Goal: Communication & Community: Answer question/provide support

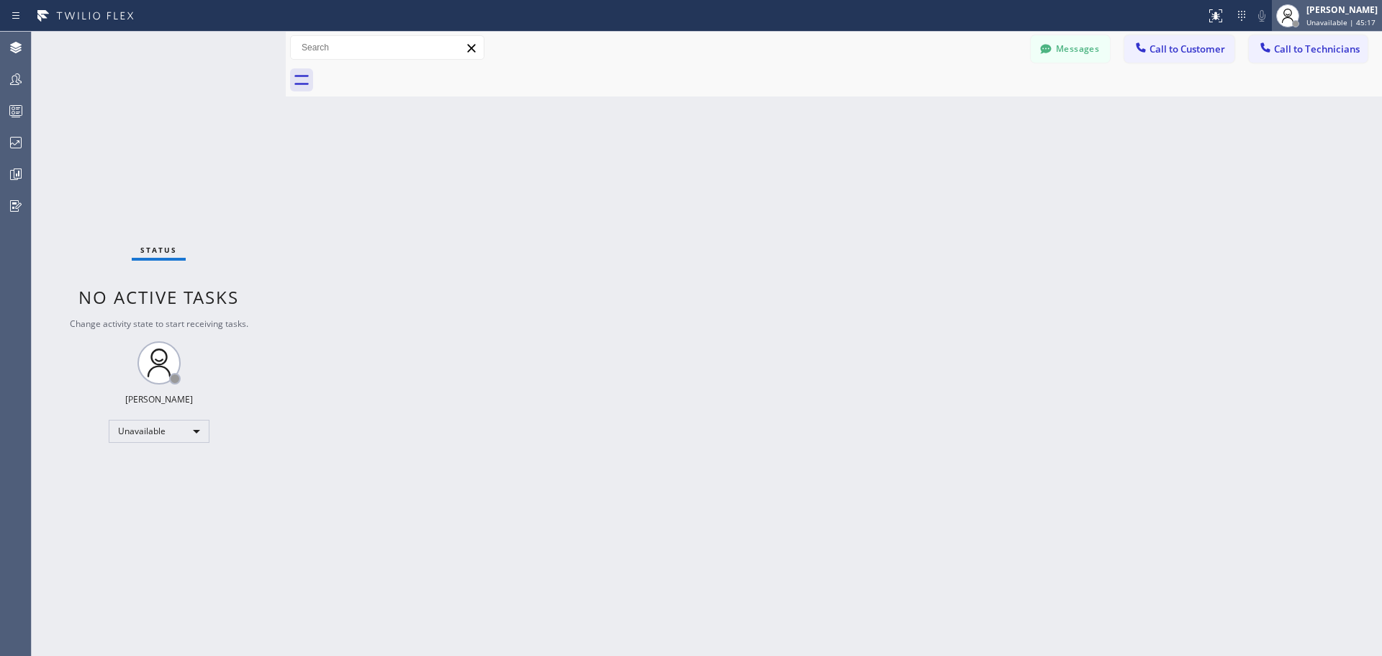
click at [1311, 14] on div "[PERSON_NAME]" at bounding box center [1341, 10] width 71 height 12
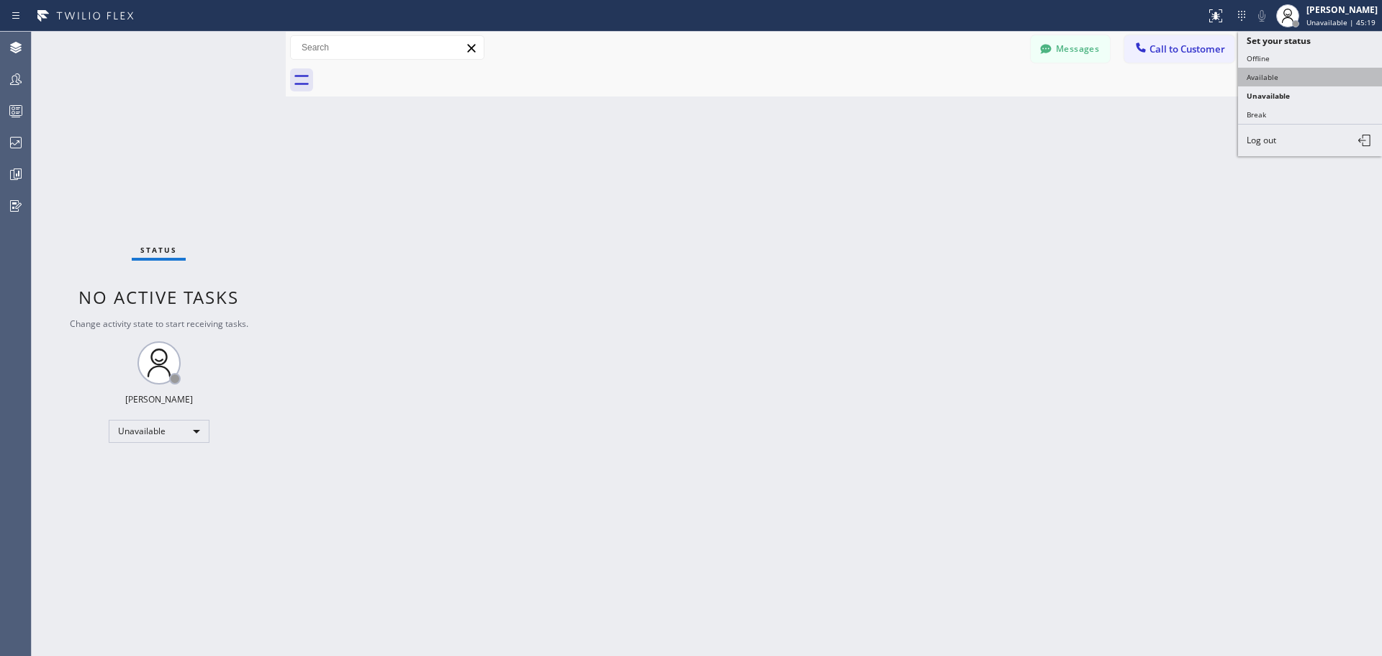
click at [1311, 76] on button "Available" at bounding box center [1310, 77] width 144 height 19
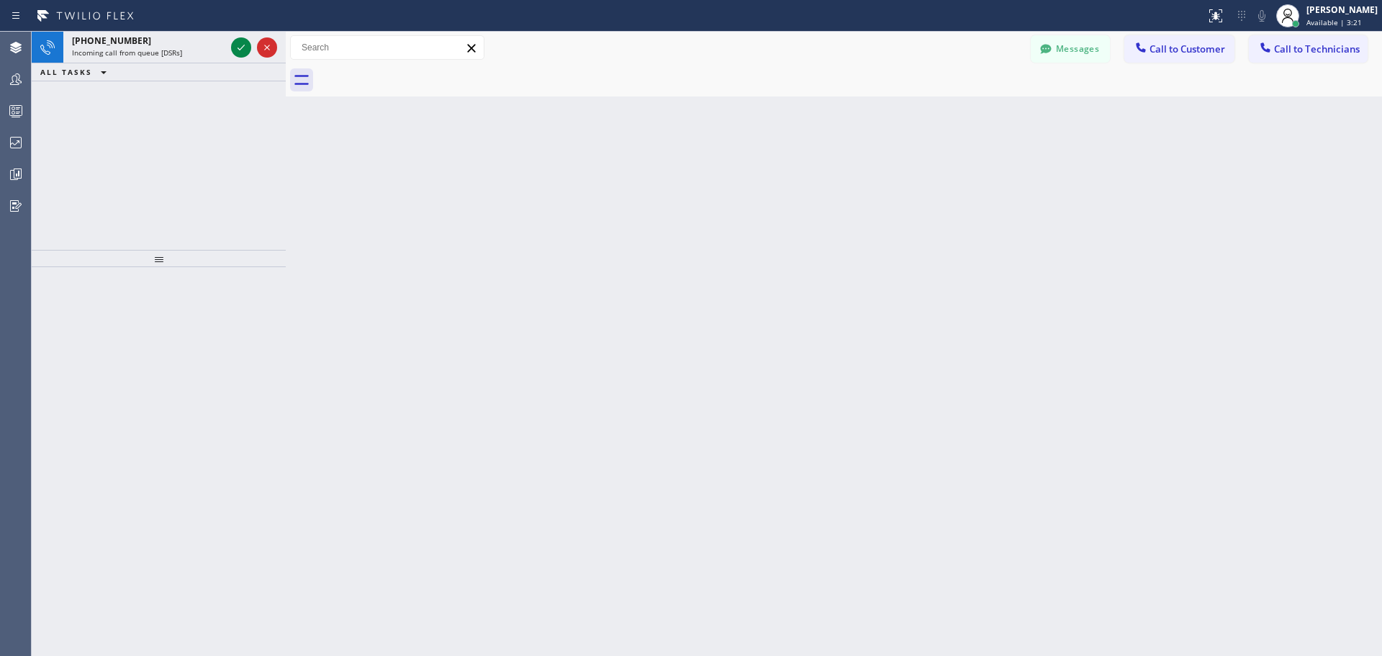
drag, startPoint x: 240, startPoint y: 48, endPoint x: 739, endPoint y: 609, distance: 750.5
click at [240, 48] on icon at bounding box center [240, 47] width 17 height 17
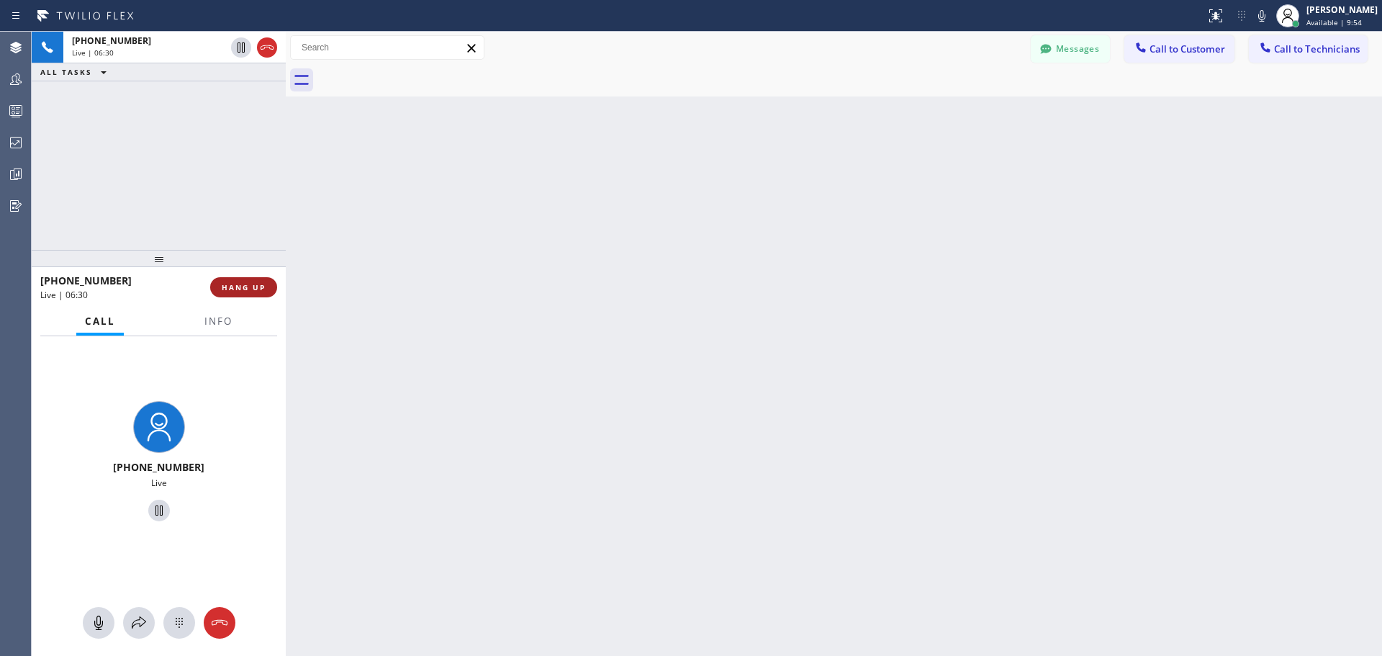
click at [248, 291] on span "HANG UP" at bounding box center [244, 287] width 44 height 10
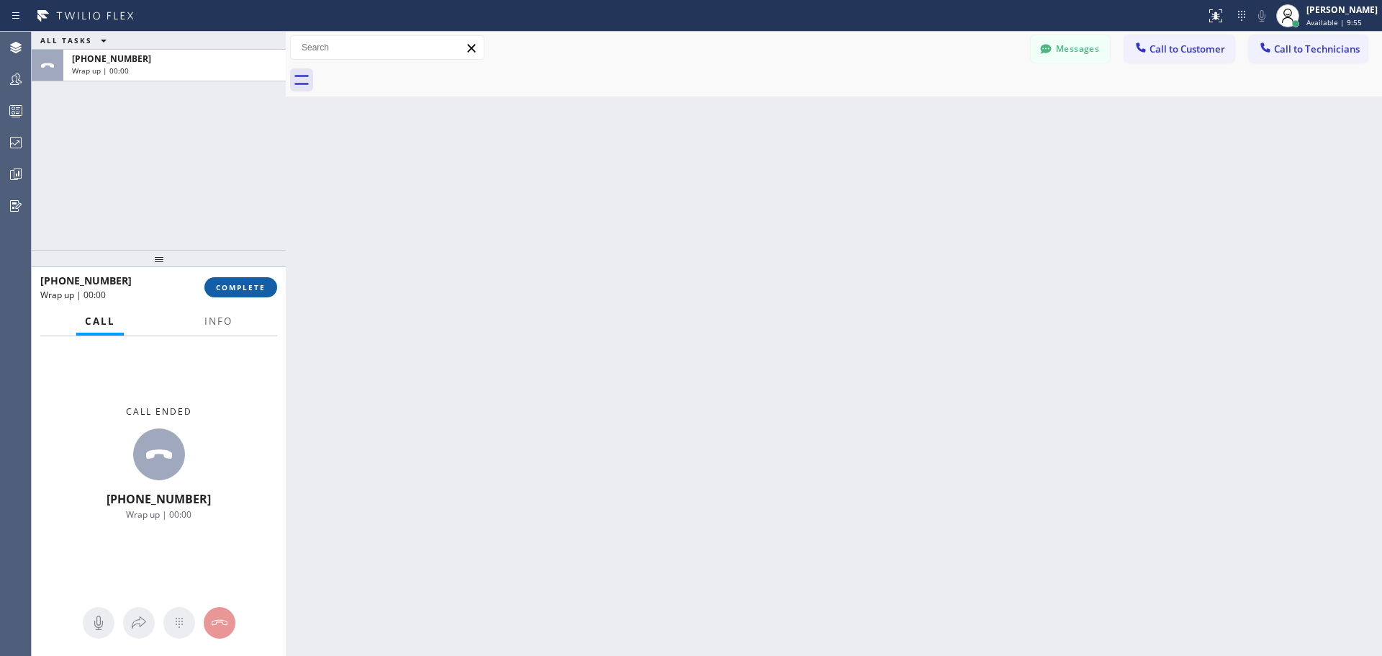
click at [235, 292] on span "COMPLETE" at bounding box center [241, 287] width 50 height 10
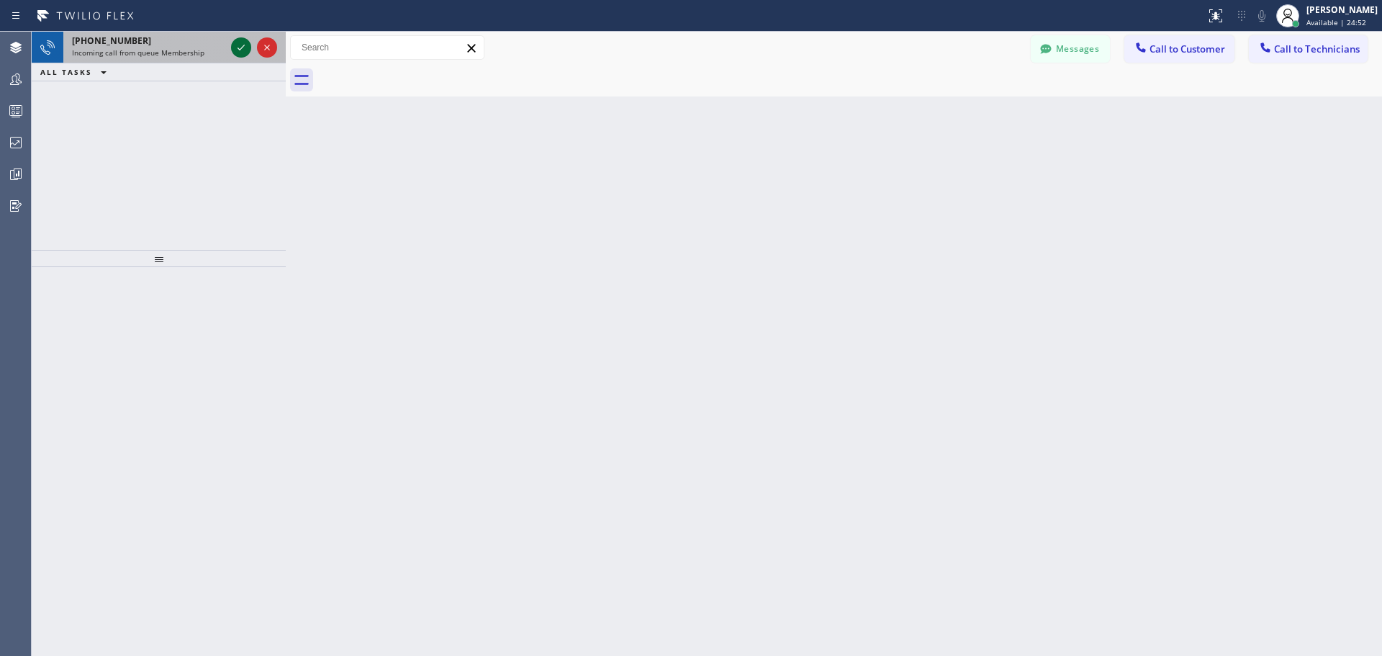
click at [240, 47] on icon at bounding box center [240, 47] width 17 height 17
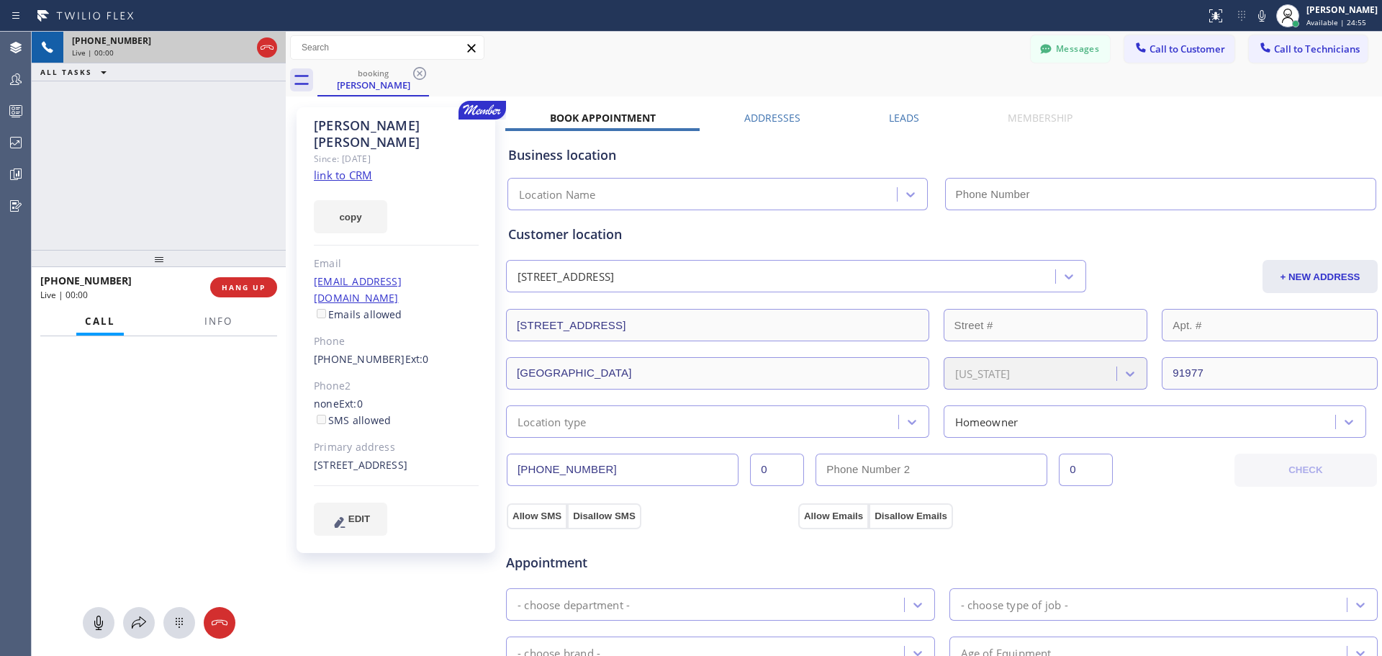
type input "[PHONE_NUMBER]"
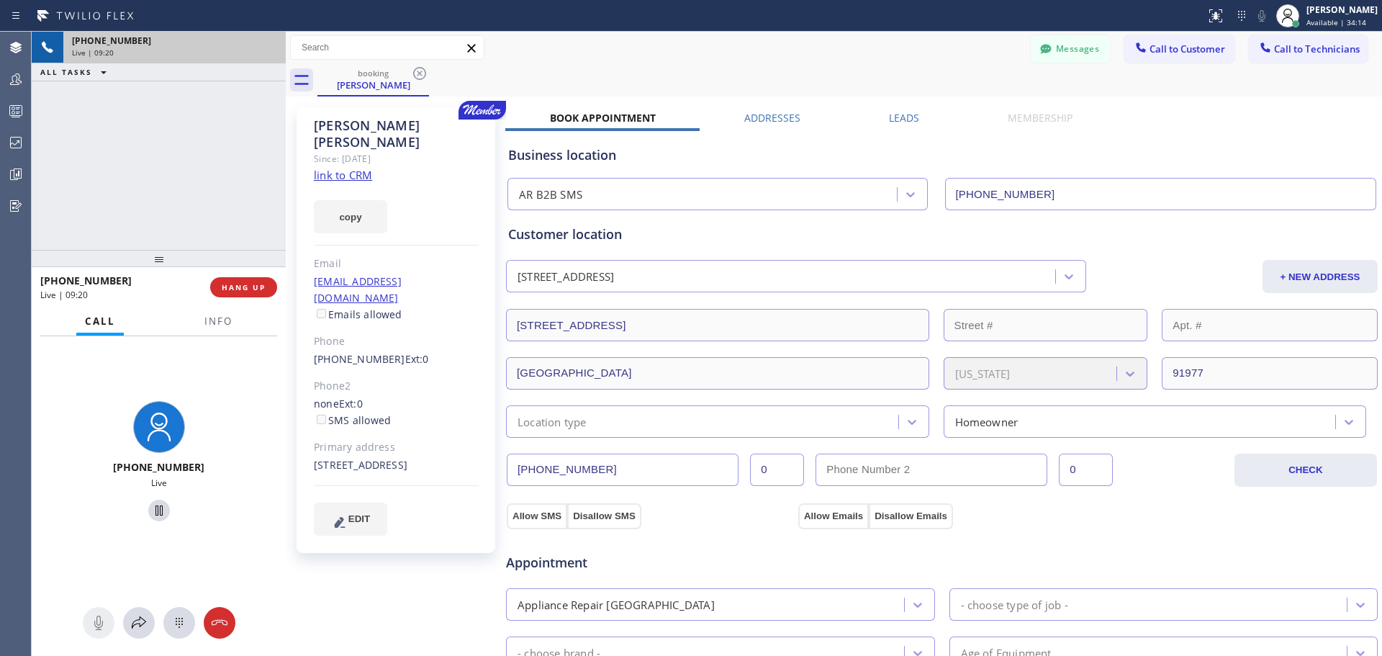
drag, startPoint x: 244, startPoint y: 291, endPoint x: 722, endPoint y: 117, distance: 508.7
click at [249, 289] on span "HANG UP" at bounding box center [244, 287] width 44 height 10
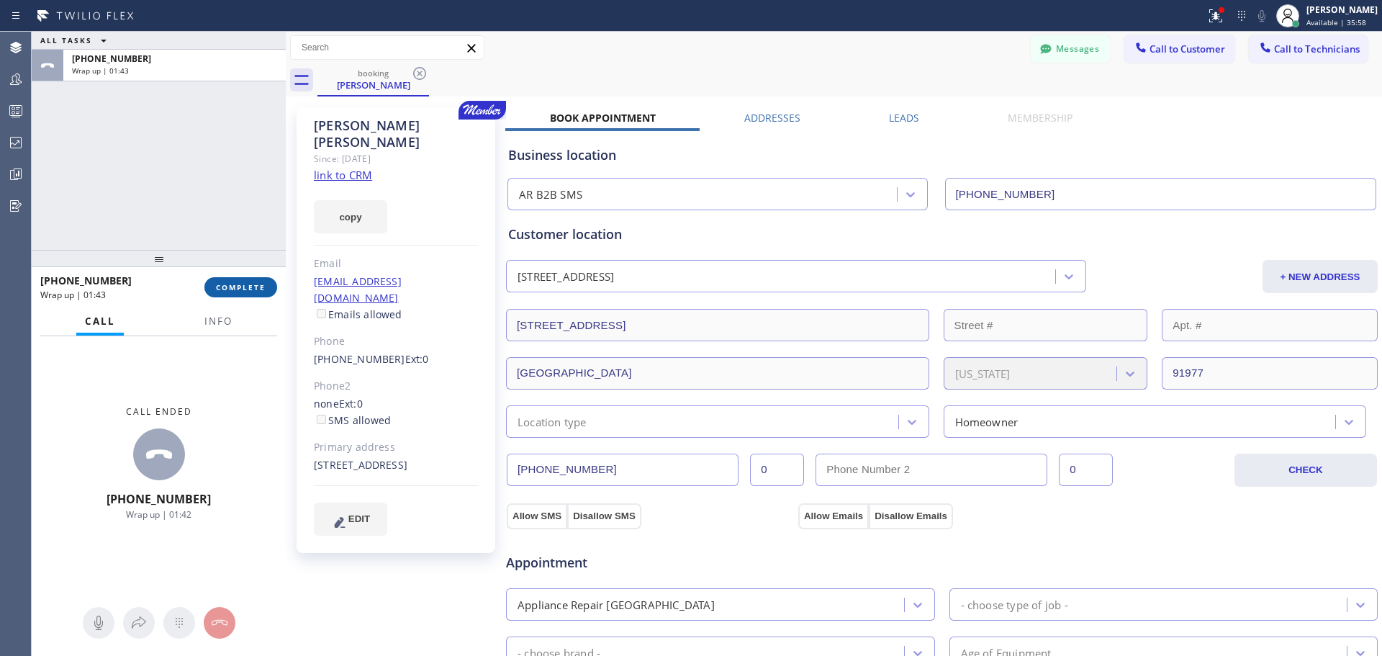
click at [235, 277] on button "COMPLETE" at bounding box center [240, 287] width 73 height 20
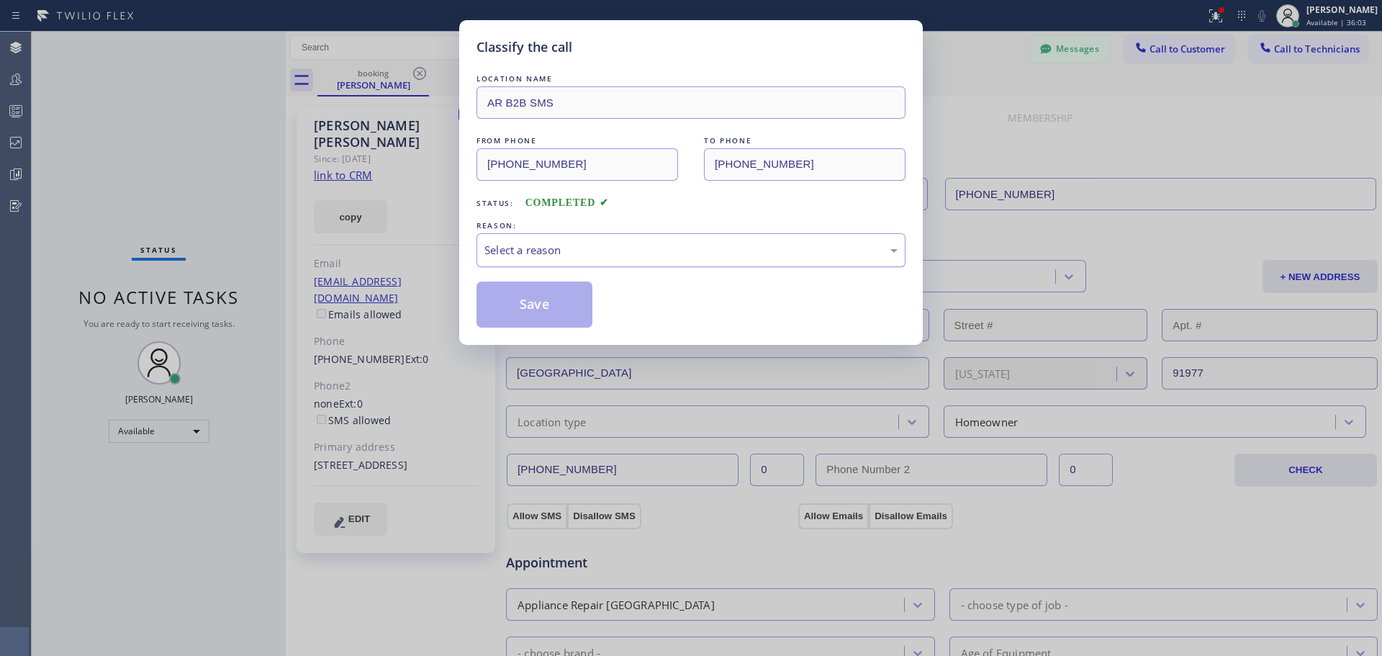
click at [742, 245] on div "Select a reason" at bounding box center [690, 250] width 413 height 17
click at [574, 304] on button "Save" at bounding box center [535, 304] width 116 height 46
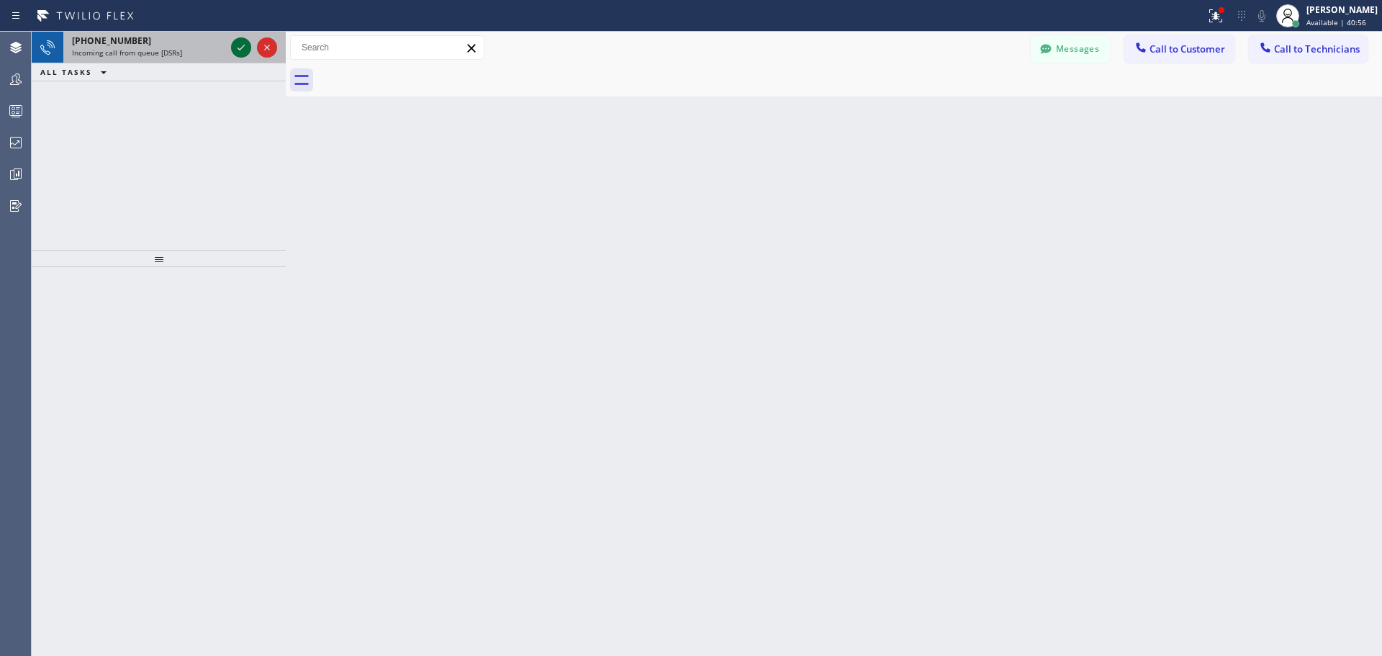
click at [235, 51] on icon at bounding box center [240, 47] width 17 height 17
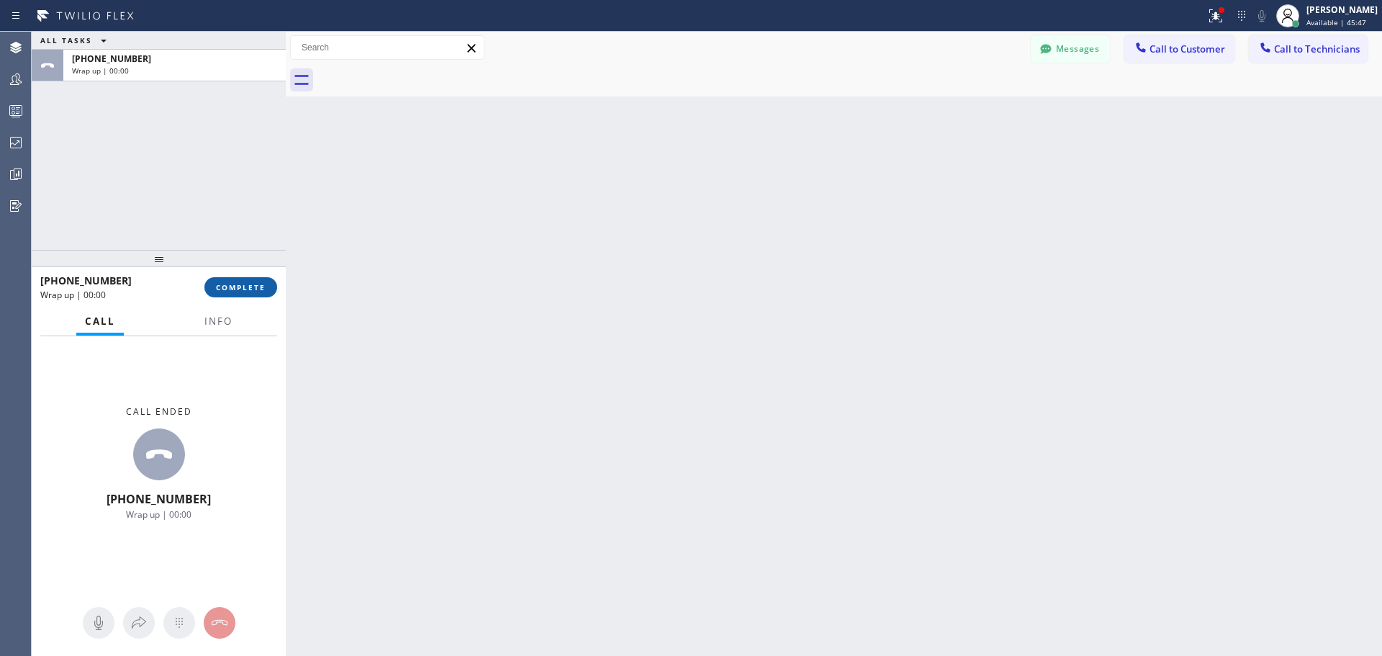
click at [248, 294] on button "COMPLETE" at bounding box center [240, 287] width 73 height 20
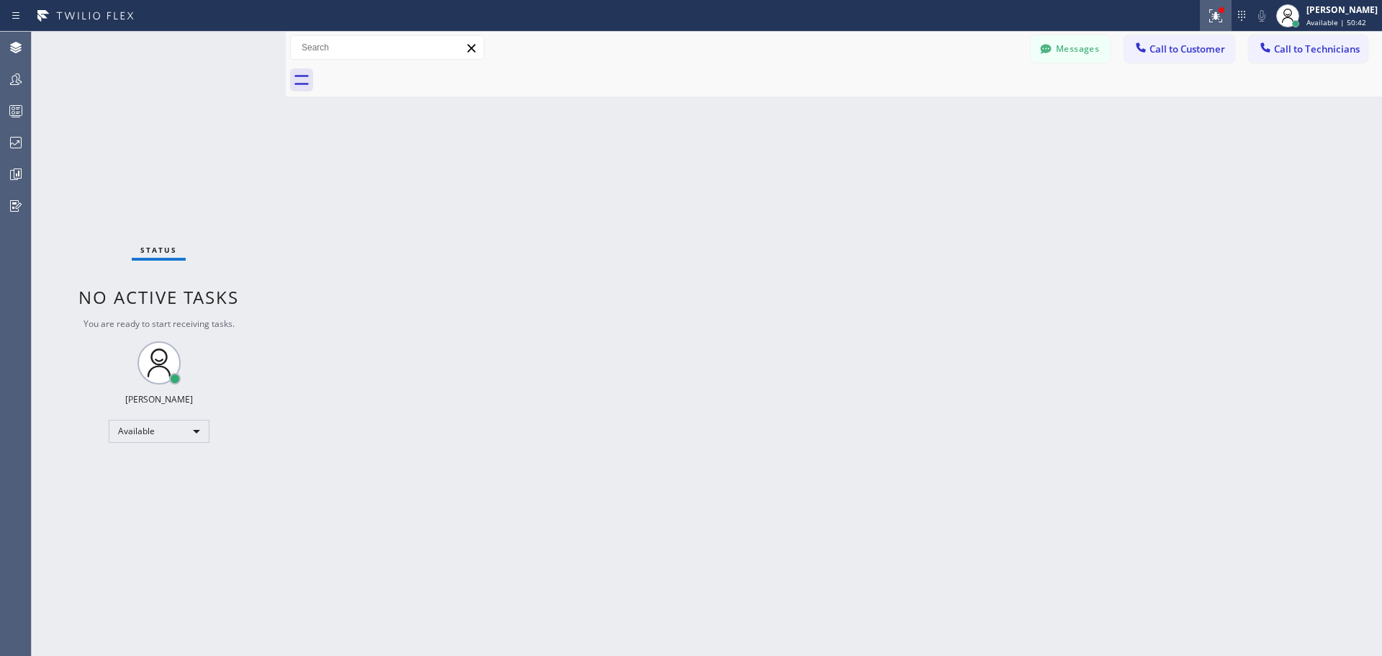
click at [1215, 12] on icon at bounding box center [1215, 14] width 9 height 5
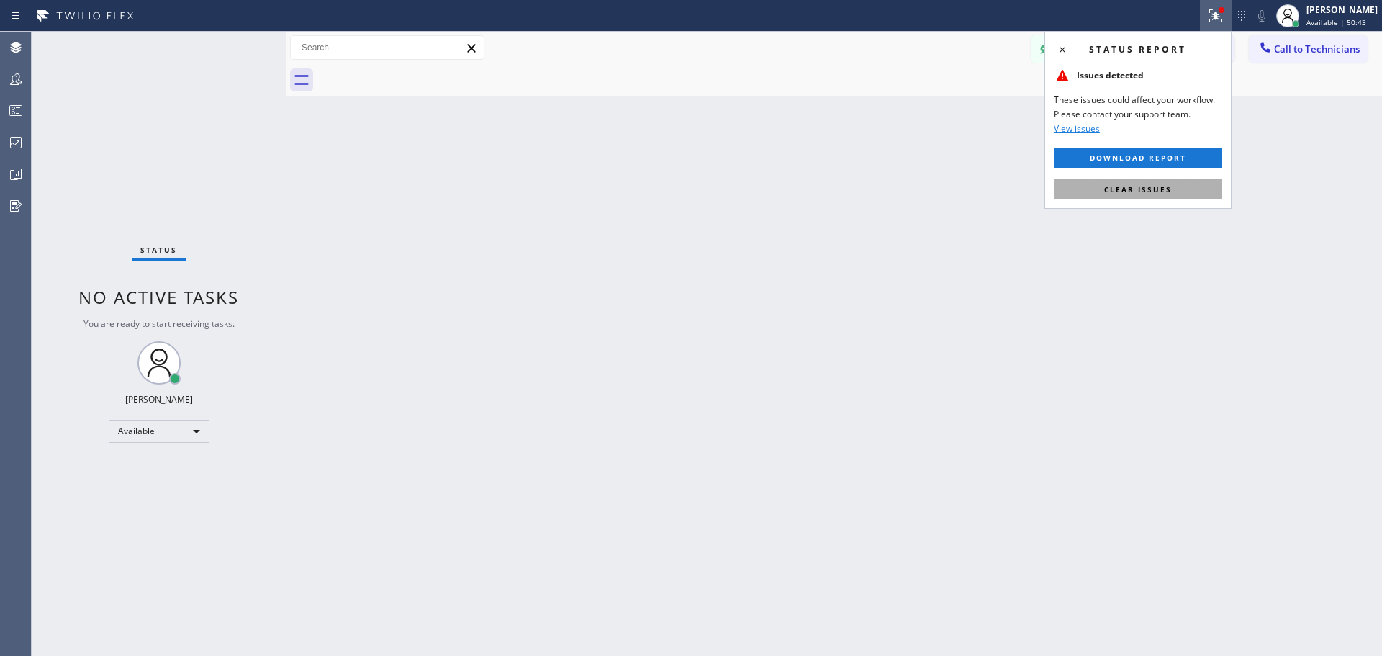
click at [1167, 189] on span "Clear issues" at bounding box center [1138, 189] width 68 height 10
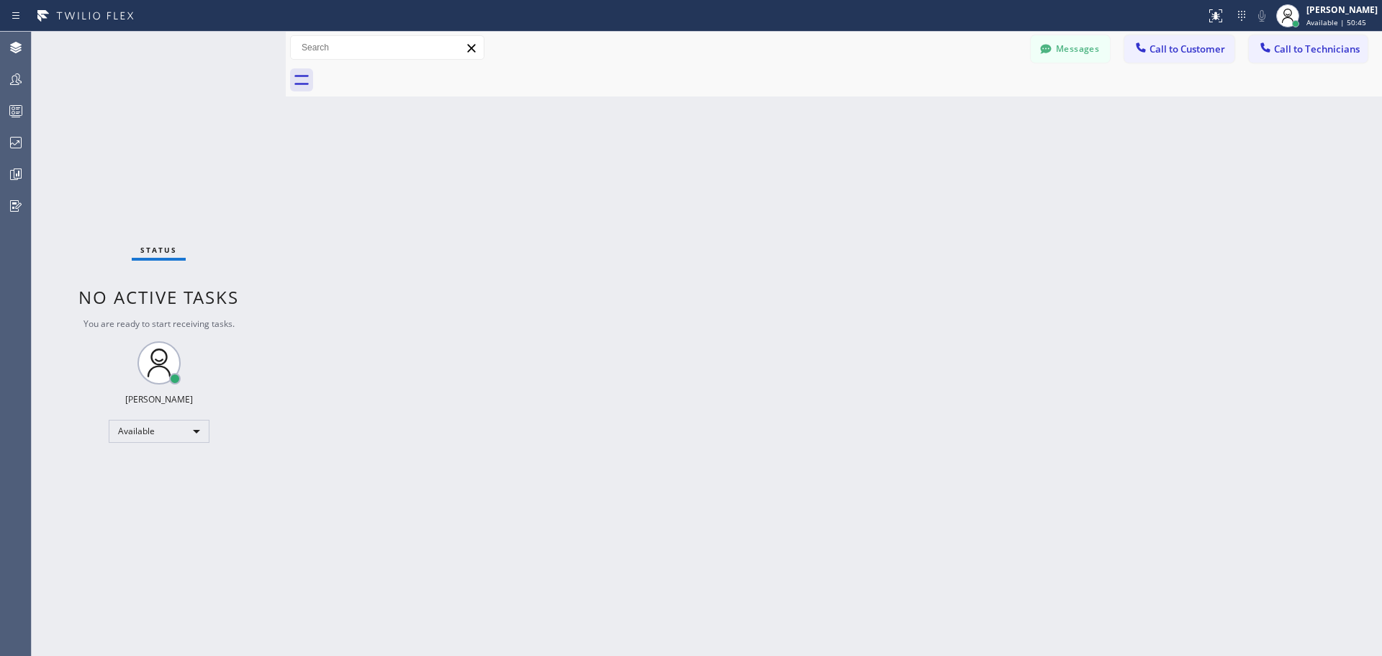
click at [875, 345] on div "Back to Dashboard Change Sender ID Customers Technicians TG [PERSON_NAME] [DATE…" at bounding box center [834, 344] width 1096 height 624
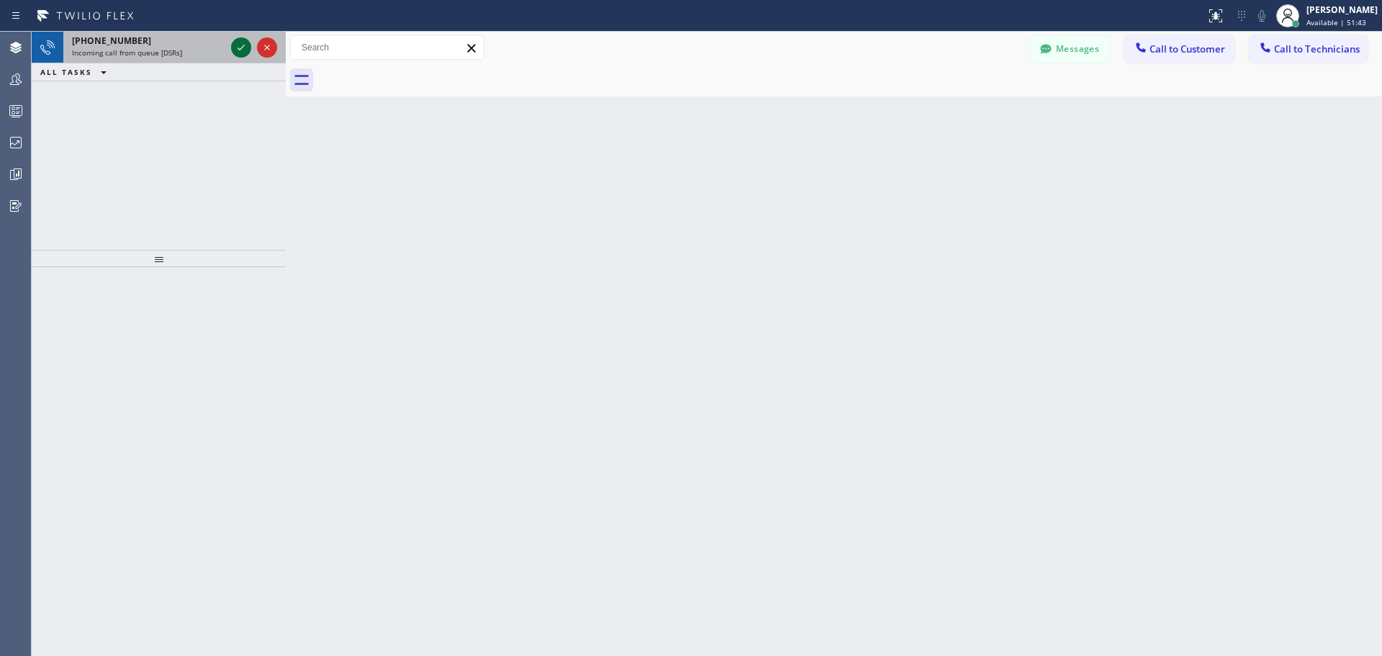
click at [238, 43] on icon at bounding box center [240, 47] width 17 height 17
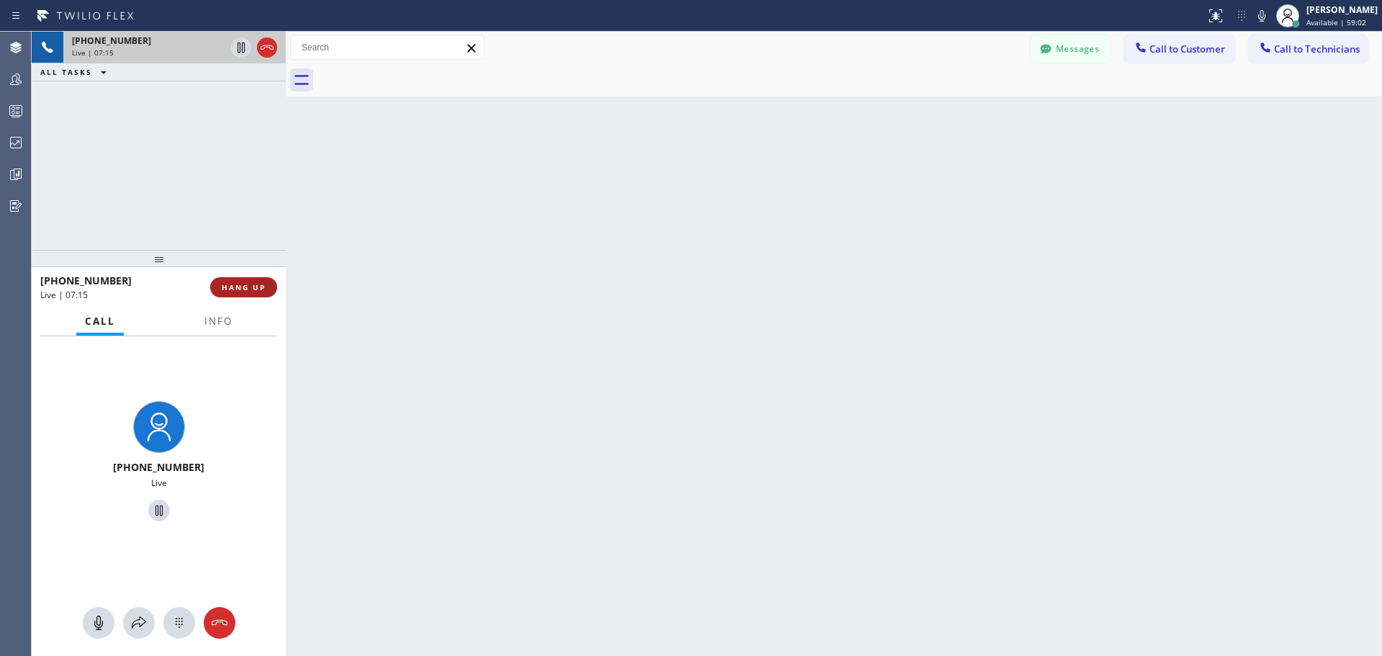
click at [262, 284] on span "HANG UP" at bounding box center [244, 287] width 44 height 10
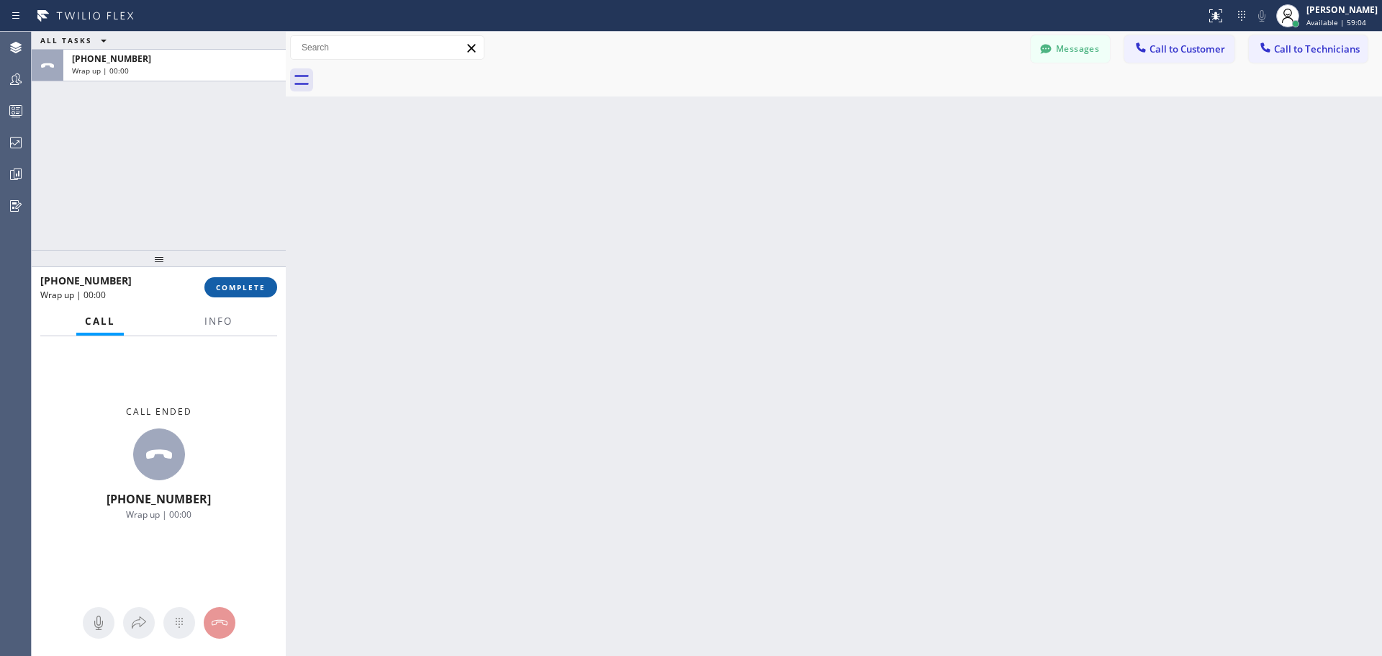
click at [264, 288] on span "COMPLETE" at bounding box center [241, 287] width 50 height 10
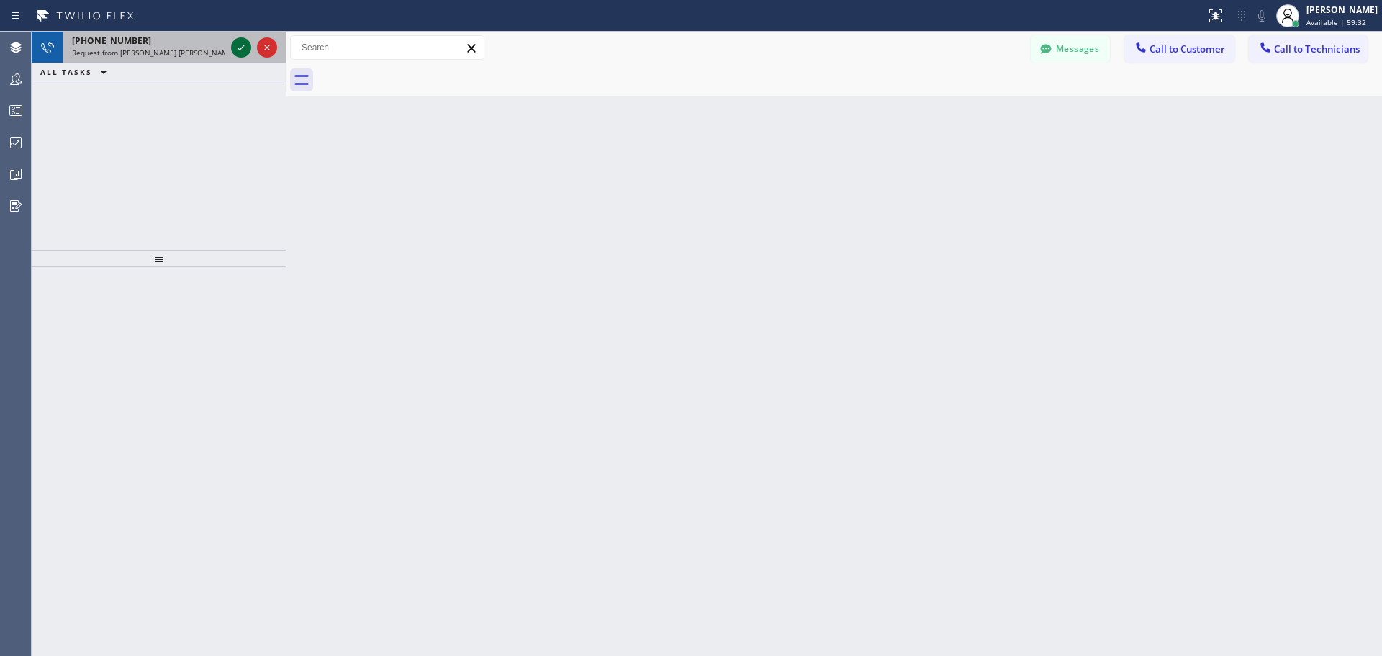
click at [238, 42] on icon at bounding box center [240, 47] width 17 height 17
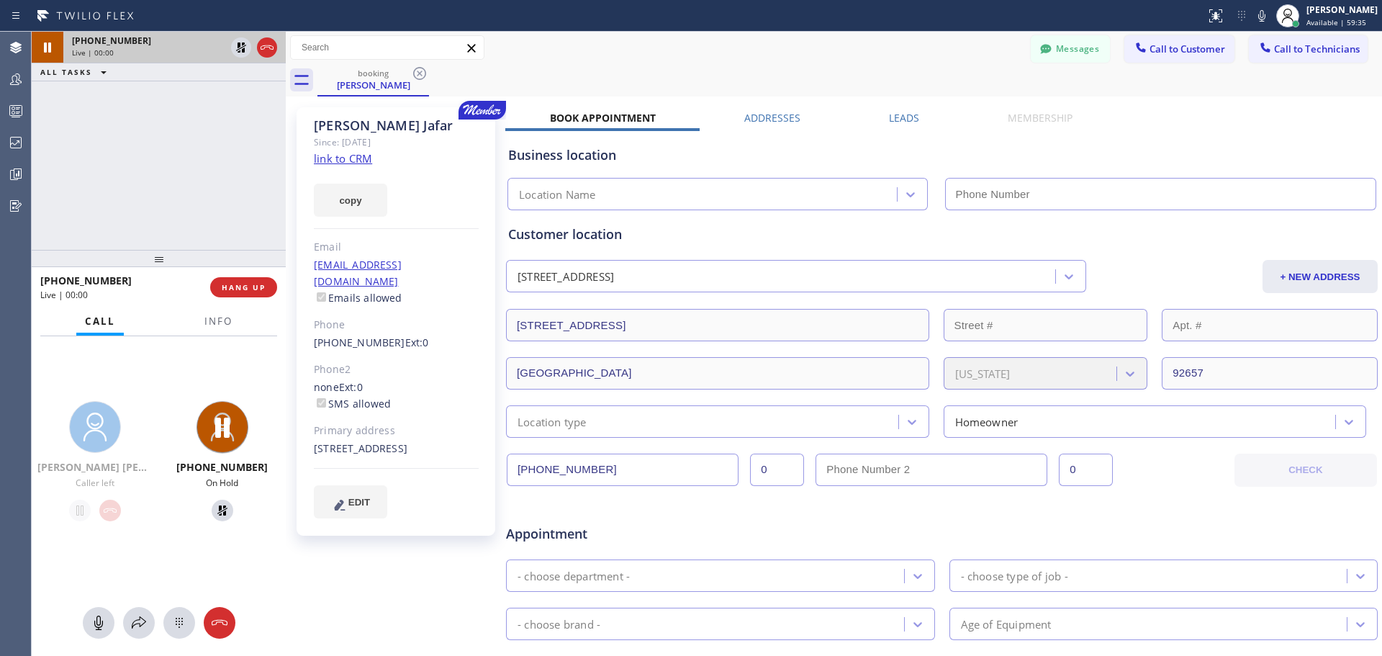
type input "[PHONE_NUMBER]"
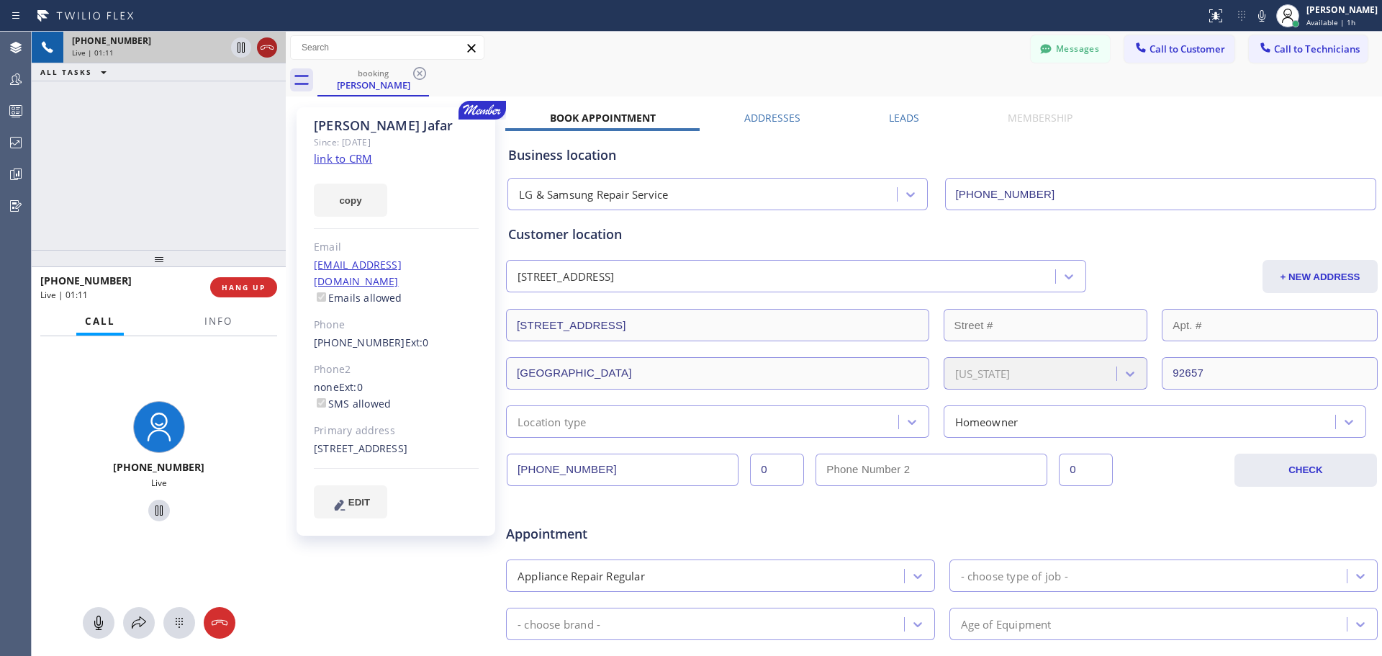
click at [259, 46] on div at bounding box center [254, 48] width 52 height 32
drag, startPoint x: 265, startPoint y: 48, endPoint x: 265, endPoint y: 76, distance: 28.1
click at [265, 49] on icon at bounding box center [266, 47] width 17 height 17
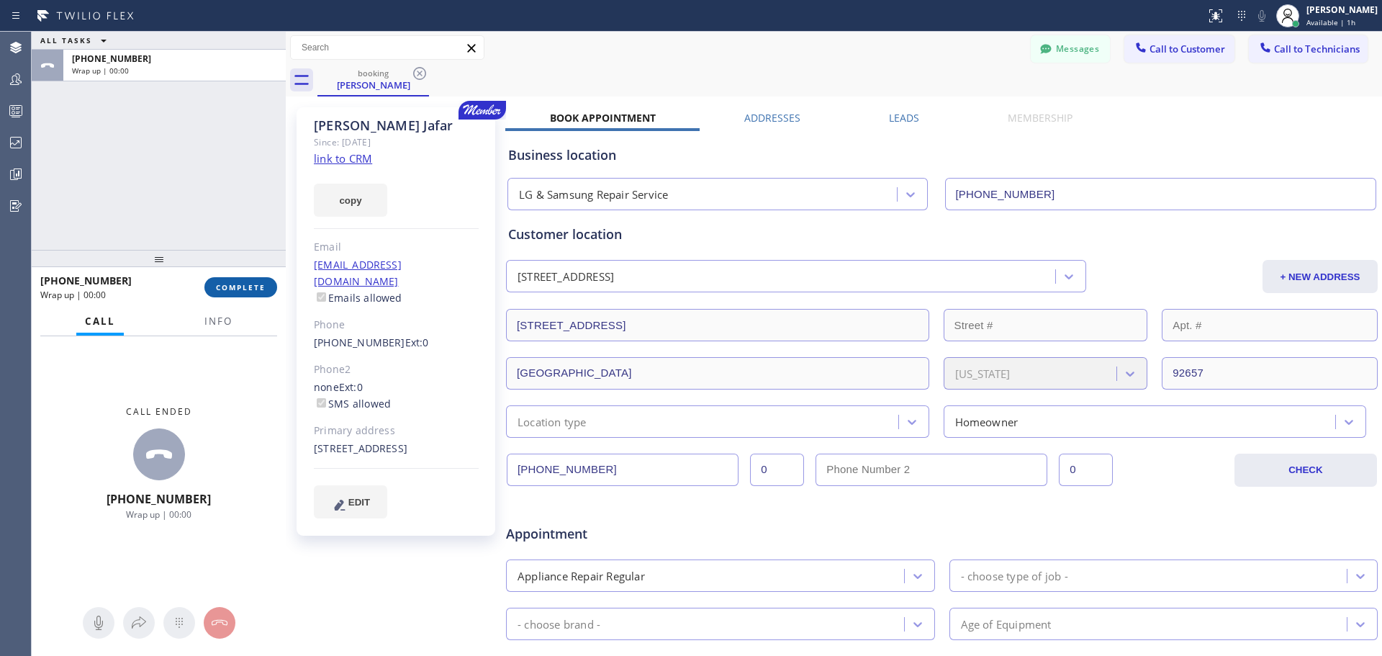
click at [247, 280] on button "COMPLETE" at bounding box center [240, 287] width 73 height 20
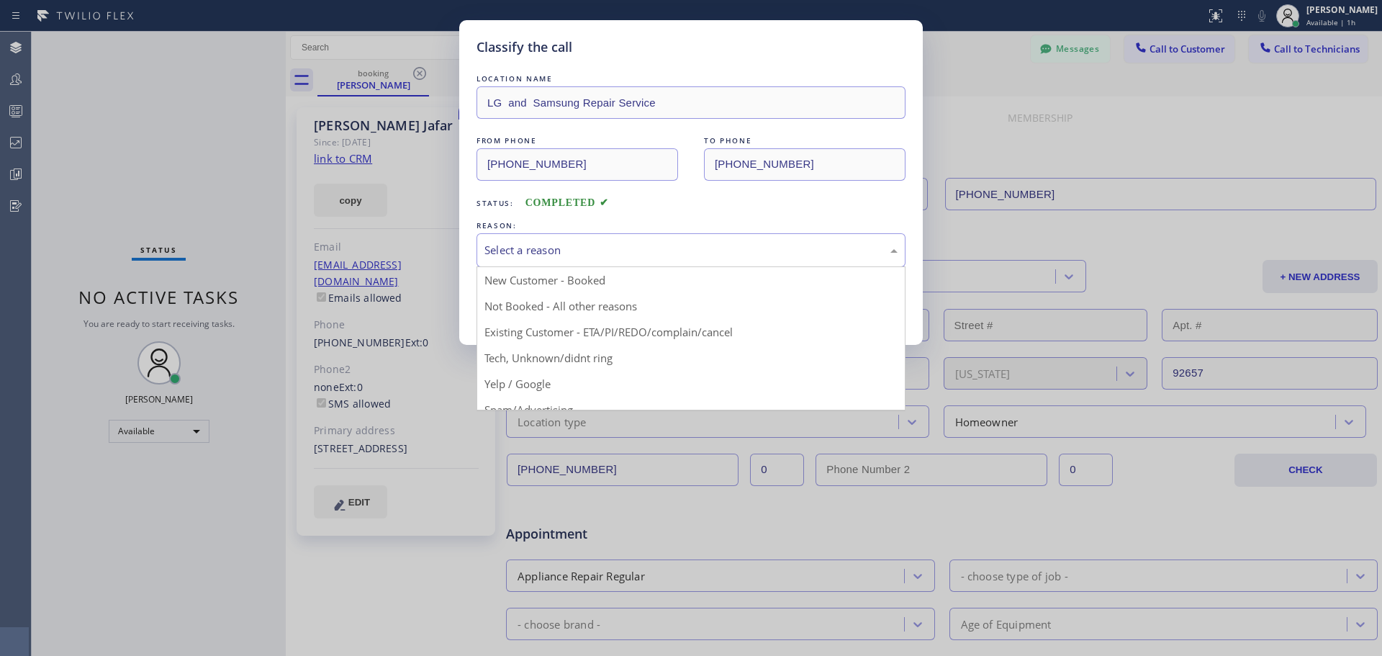
click at [618, 239] on div "Select a reason" at bounding box center [691, 250] width 429 height 34
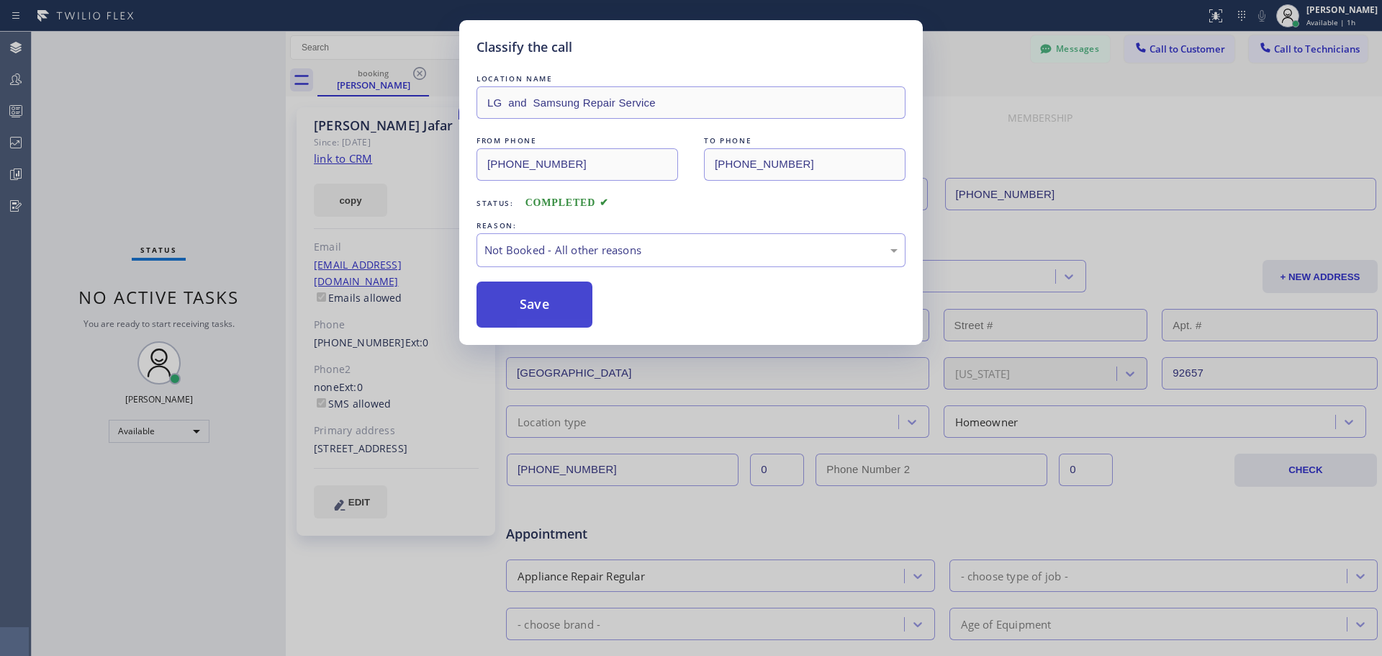
click at [564, 319] on button "Save" at bounding box center [535, 304] width 116 height 46
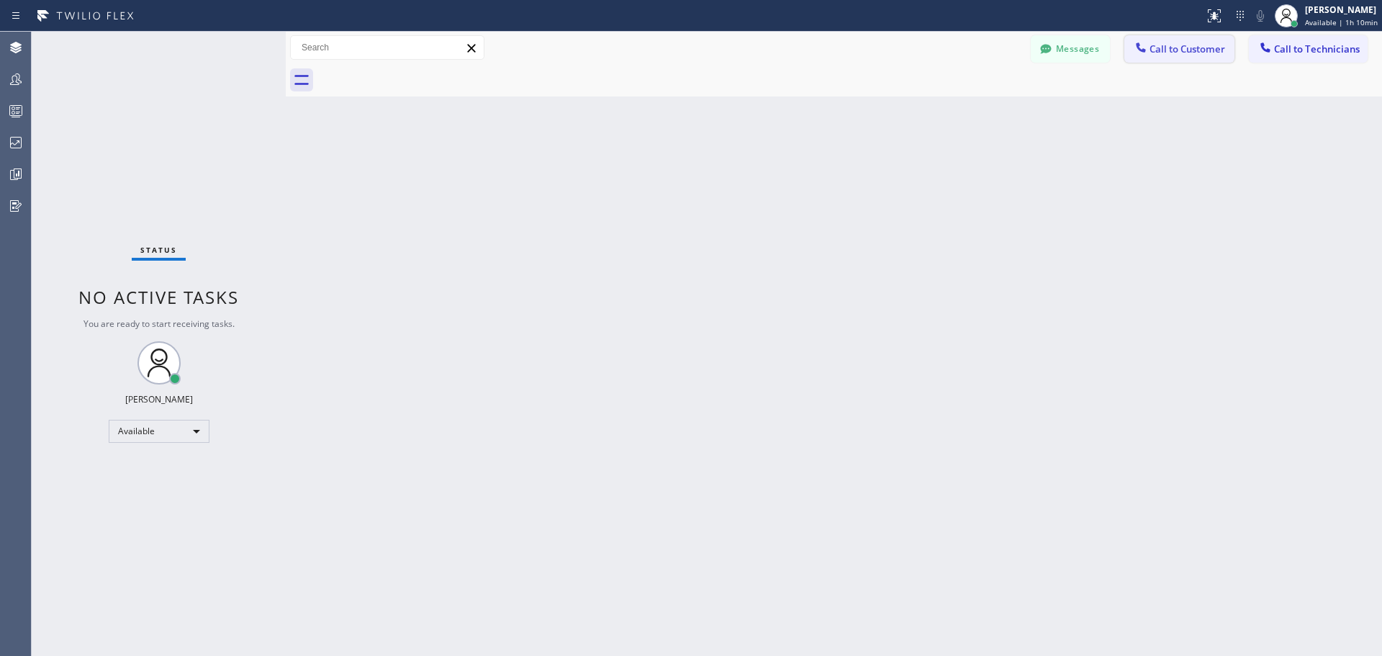
click at [1178, 59] on button "Call to Customer" at bounding box center [1179, 48] width 110 height 27
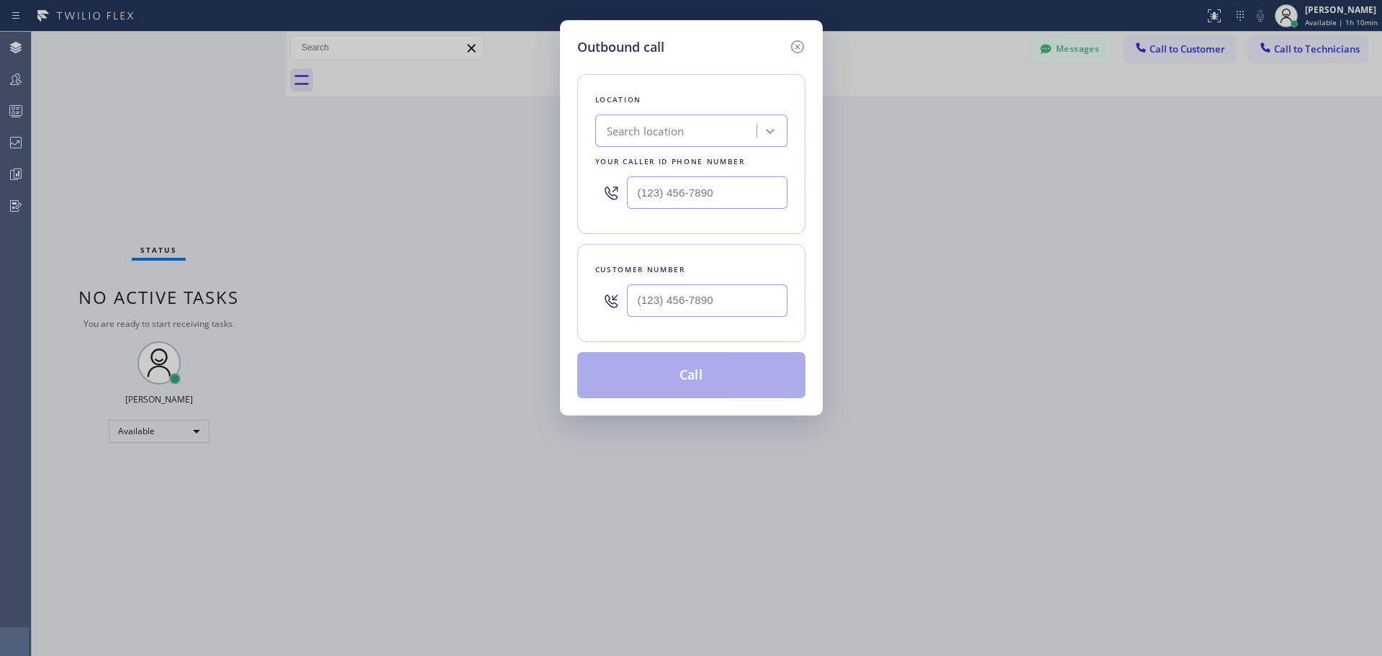
click at [679, 130] on div "Search location" at bounding box center [646, 131] width 78 height 17
type input "CSM"
click at [726, 163] on div "Home Alliance CSM" at bounding box center [691, 161] width 192 height 26
type input "[PHONE_NUMBER]"
click at [691, 308] on input "text" at bounding box center [707, 300] width 161 height 32
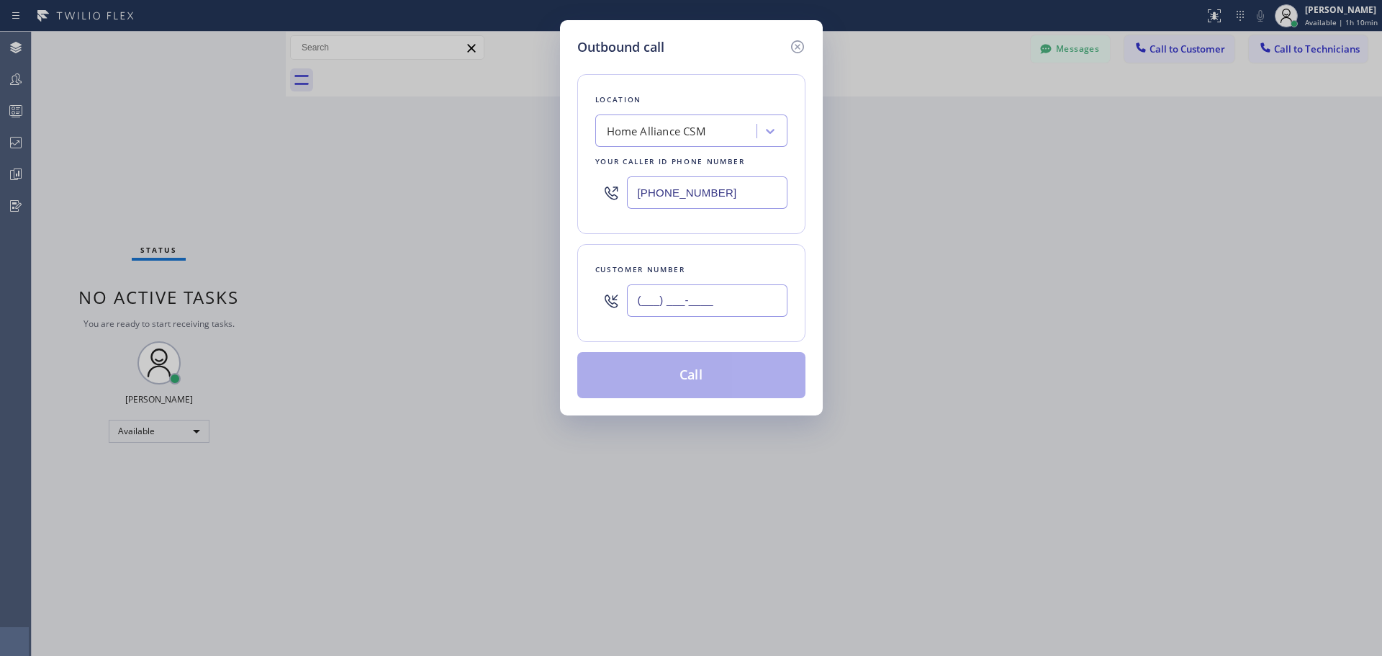
paste input "503) 708-0777"
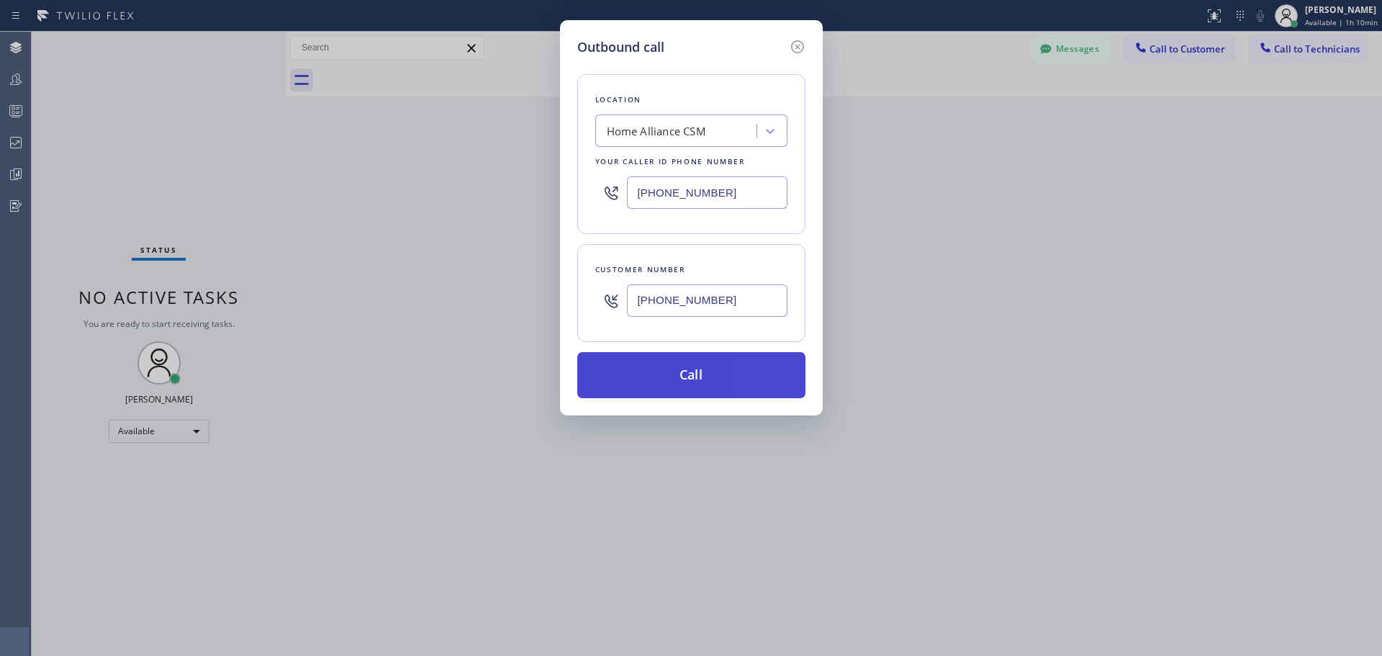
type input "[PHONE_NUMBER]"
click at [736, 382] on button "Call" at bounding box center [691, 375] width 228 height 46
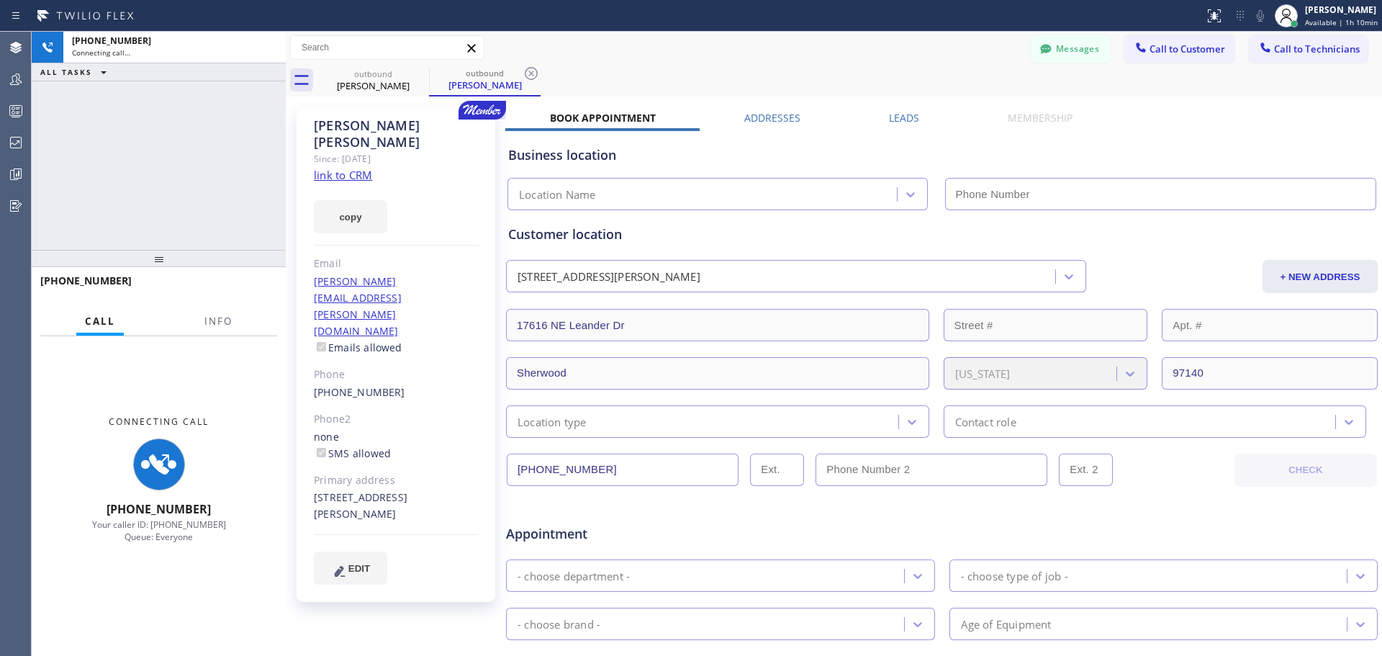
type input "[PHONE_NUMBER]"
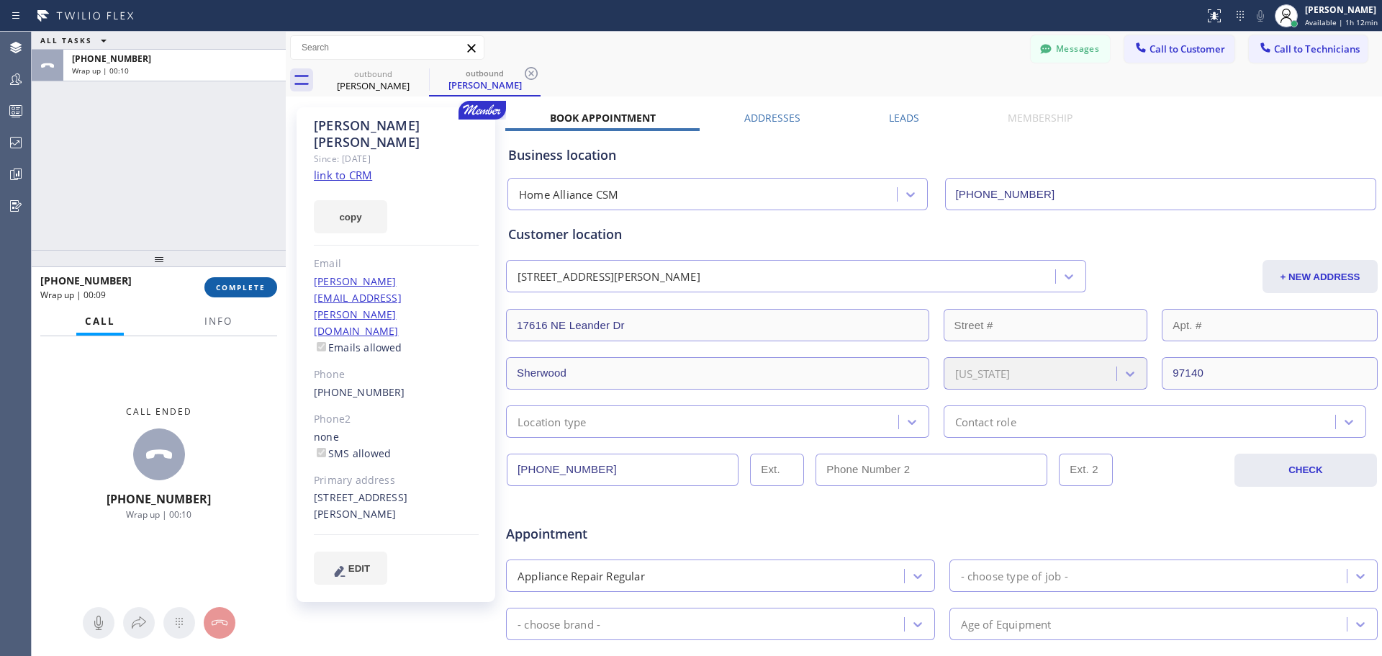
click at [253, 294] on button "COMPLETE" at bounding box center [240, 287] width 73 height 20
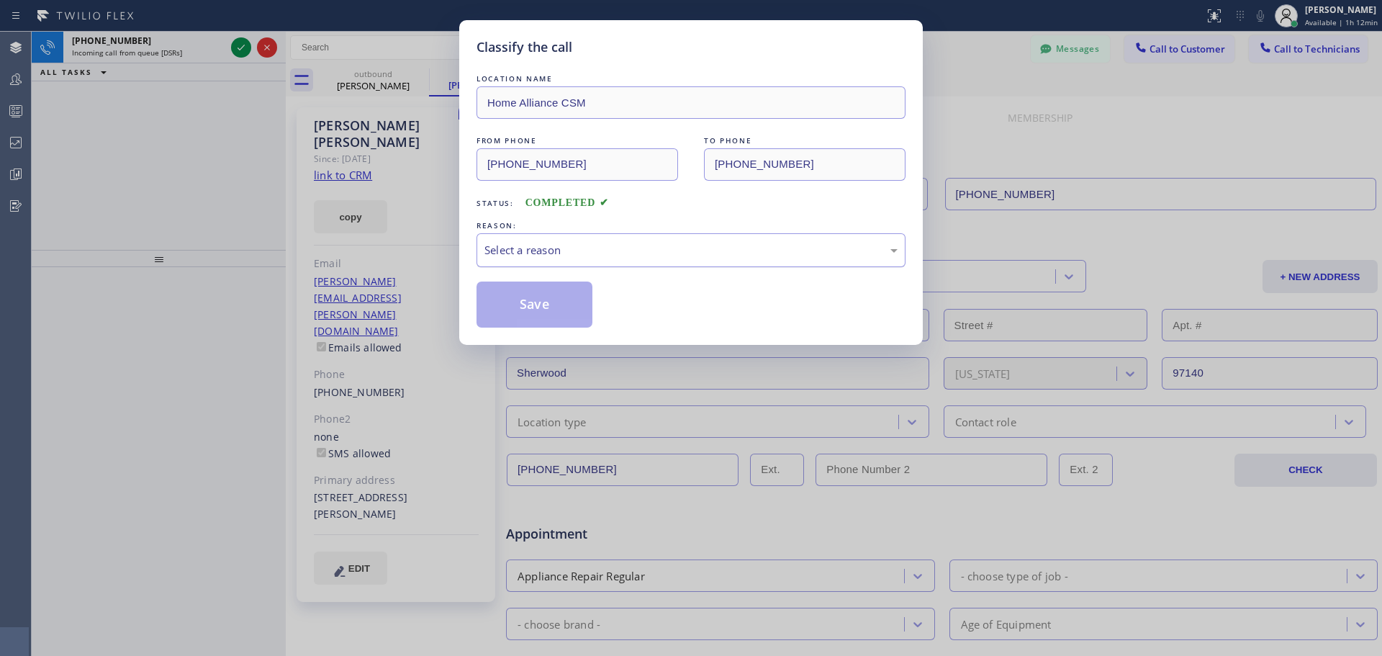
click at [641, 261] on div "Select a reason" at bounding box center [691, 250] width 429 height 34
click at [560, 310] on button "Save" at bounding box center [535, 304] width 116 height 46
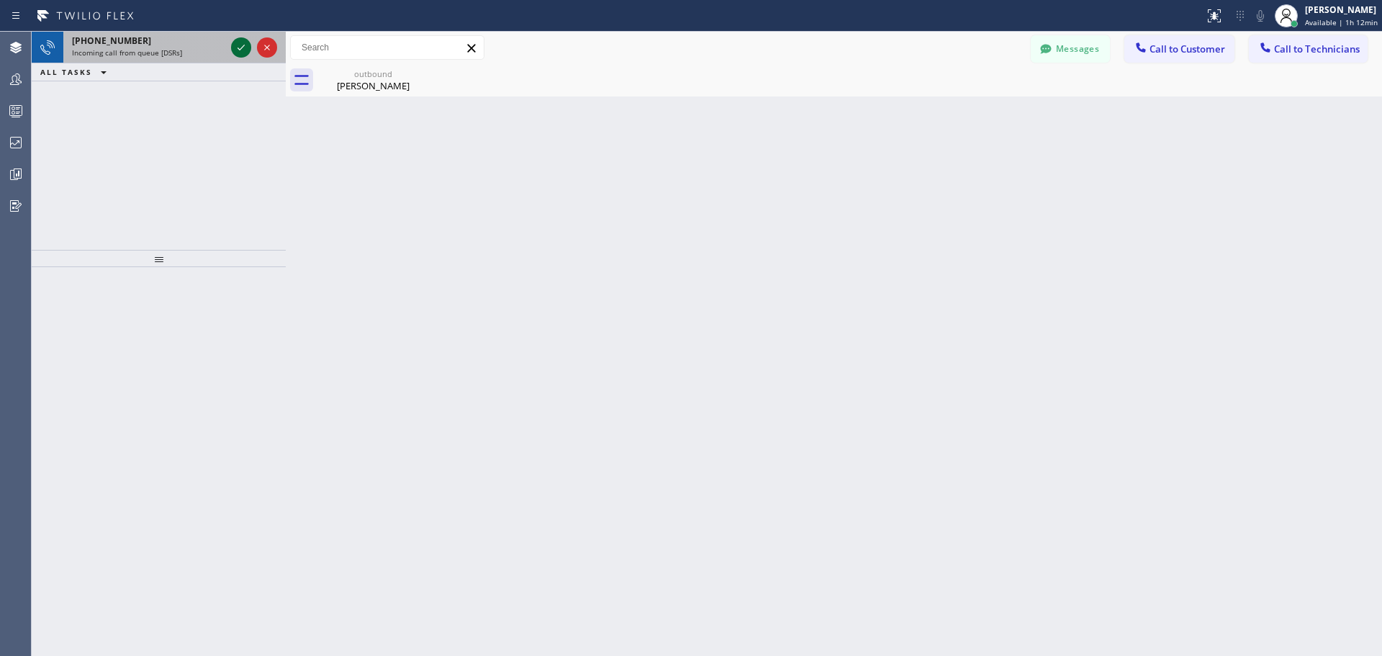
click at [242, 47] on icon at bounding box center [240, 47] width 17 height 17
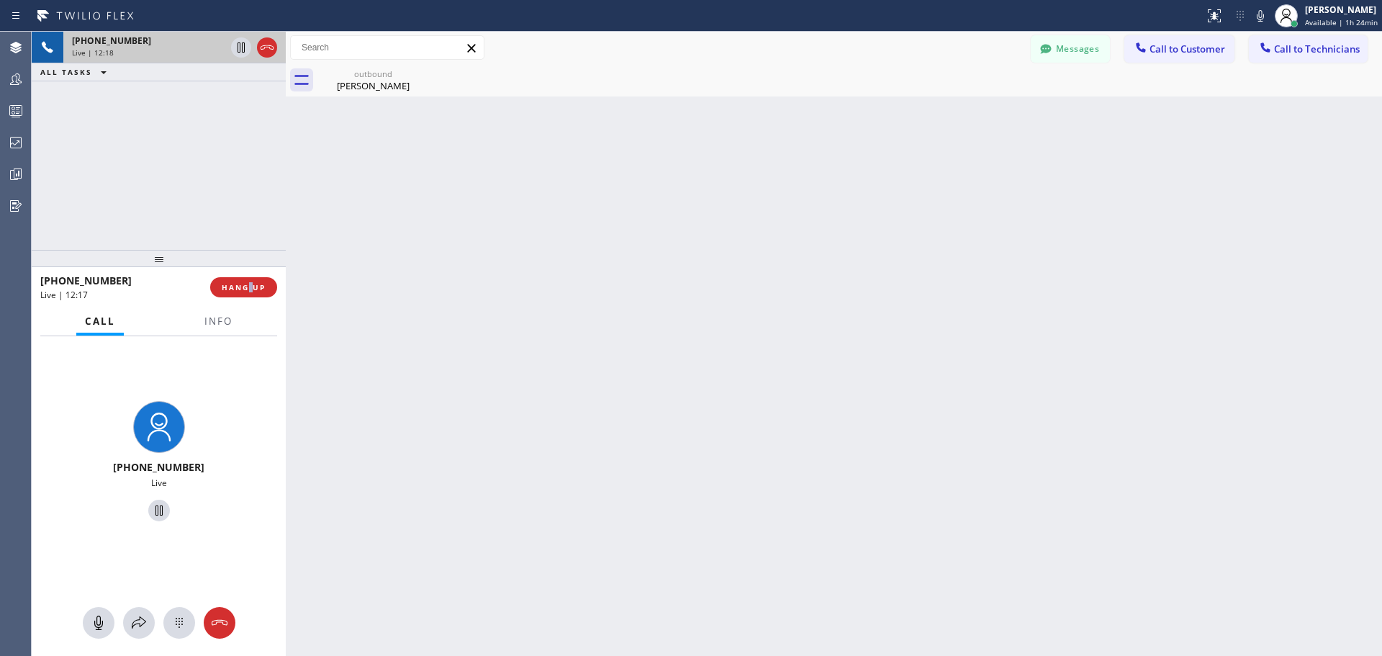
click at [252, 276] on div "[PHONE_NUMBER] Live | 12:17 HANG UP" at bounding box center [158, 286] width 237 height 37
click at [254, 294] on button "HANG UP" at bounding box center [243, 287] width 67 height 20
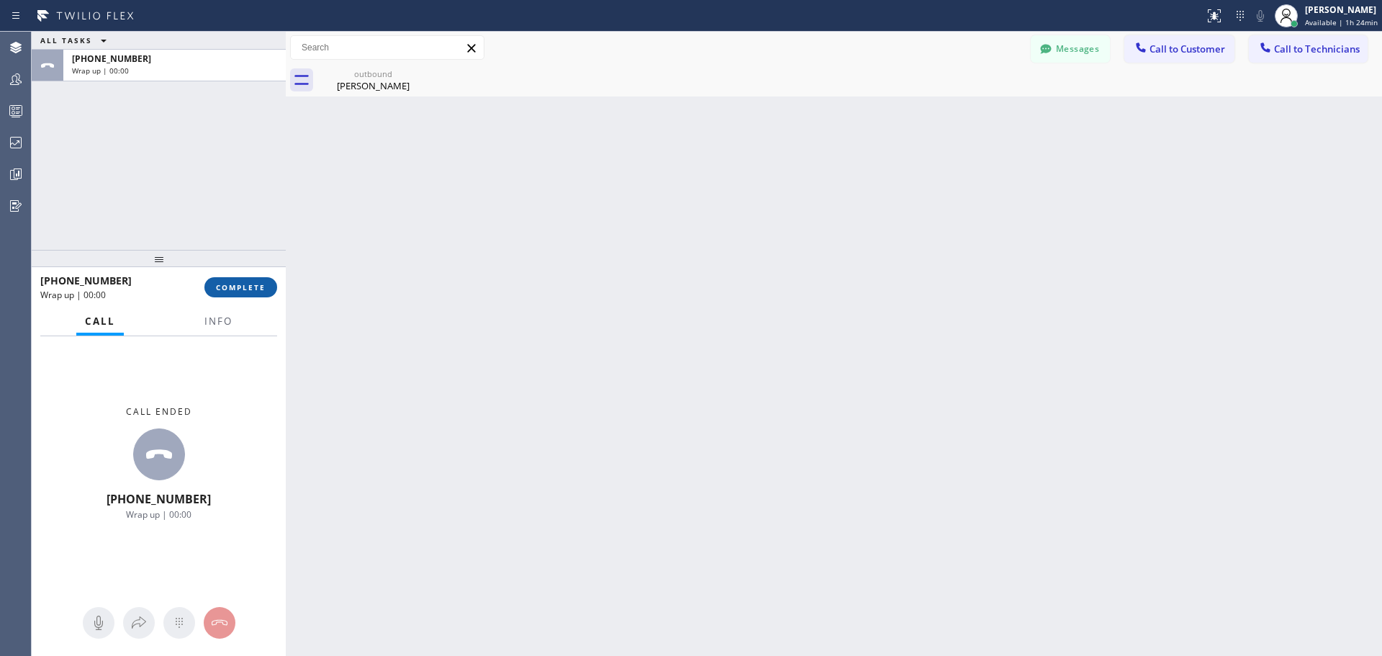
click at [238, 291] on span "COMPLETE" at bounding box center [241, 287] width 50 height 10
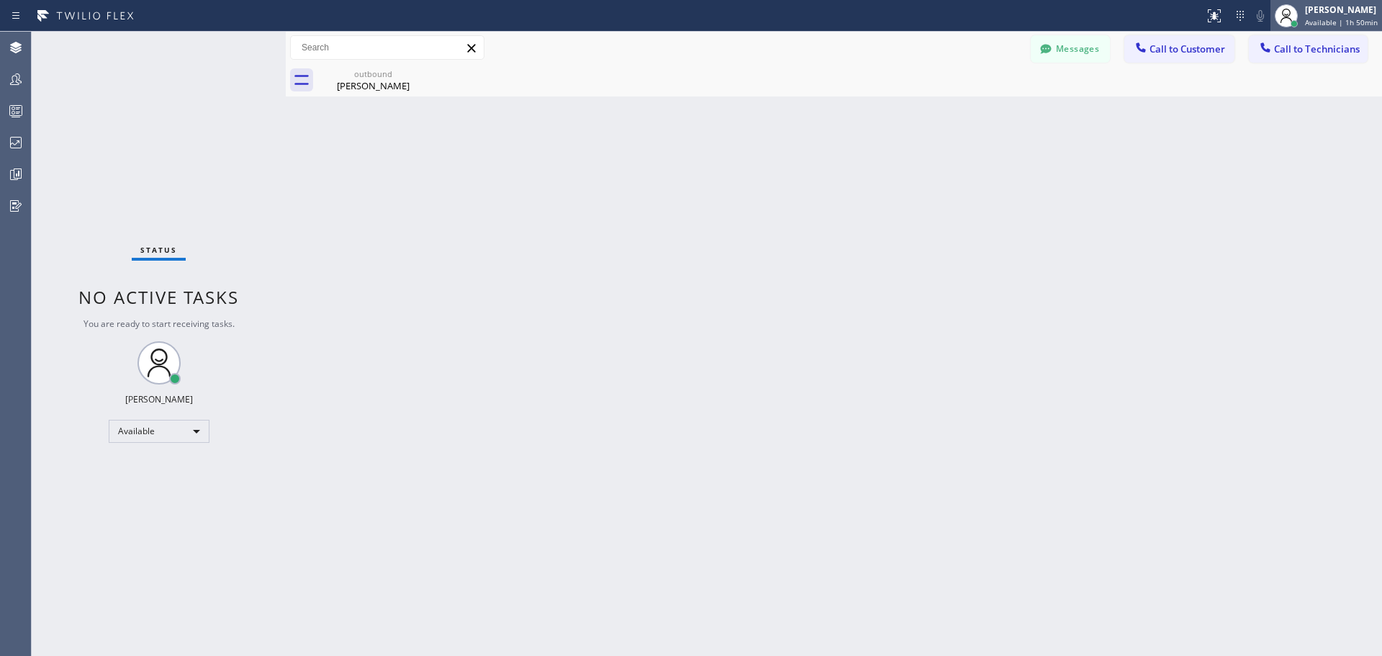
click at [1327, 19] on span "Available | 1h 50min" at bounding box center [1341, 22] width 73 height 10
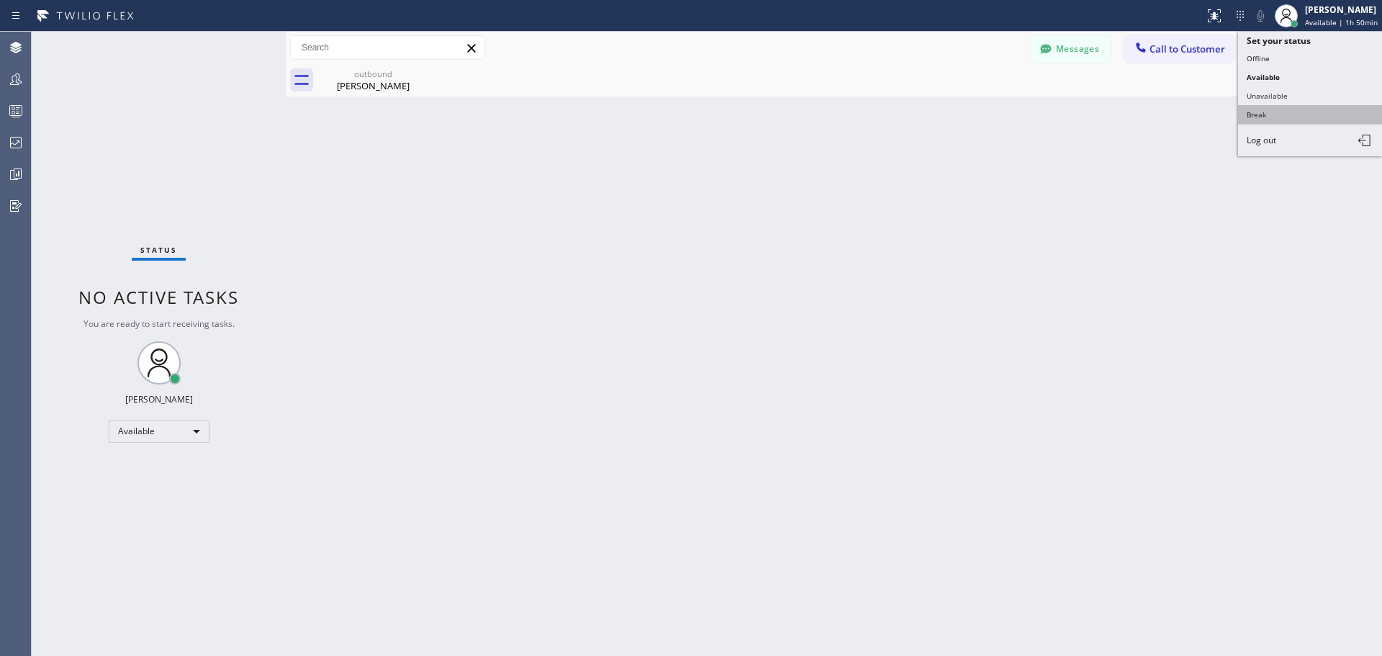
click at [1321, 118] on button "Break" at bounding box center [1310, 114] width 144 height 19
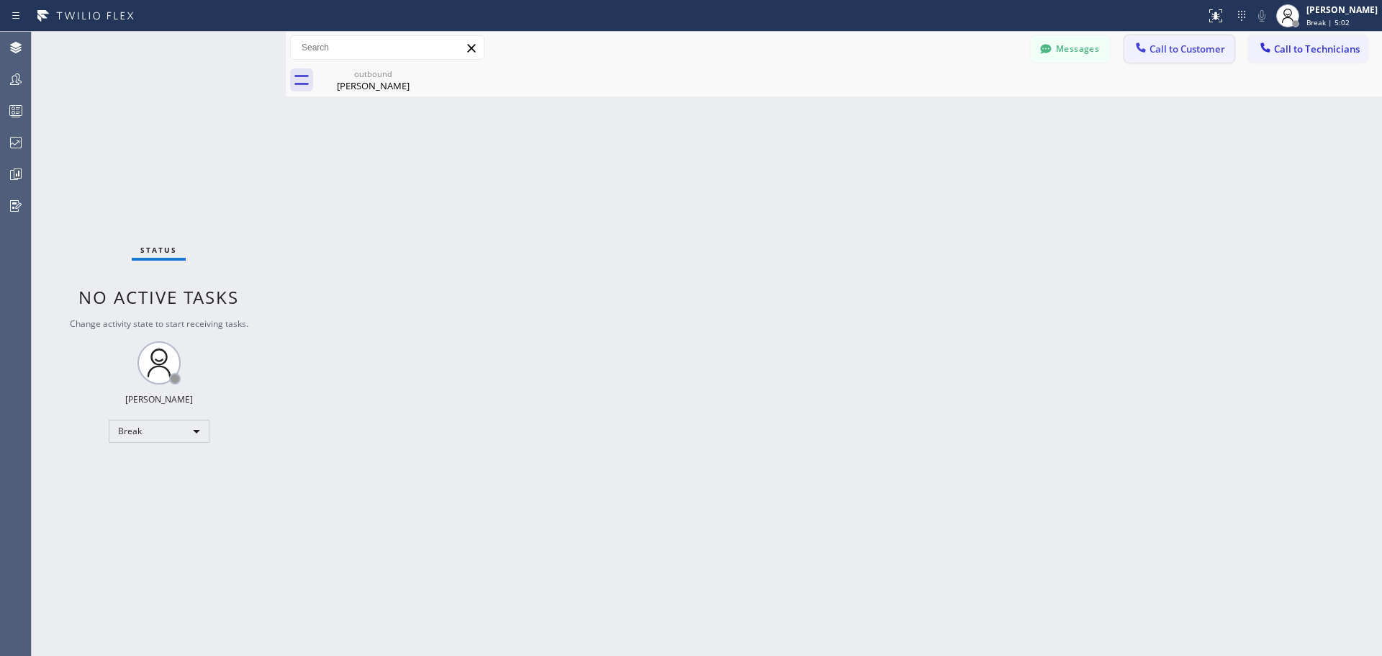
click at [1204, 59] on button "Call to Customer" at bounding box center [1179, 48] width 110 height 27
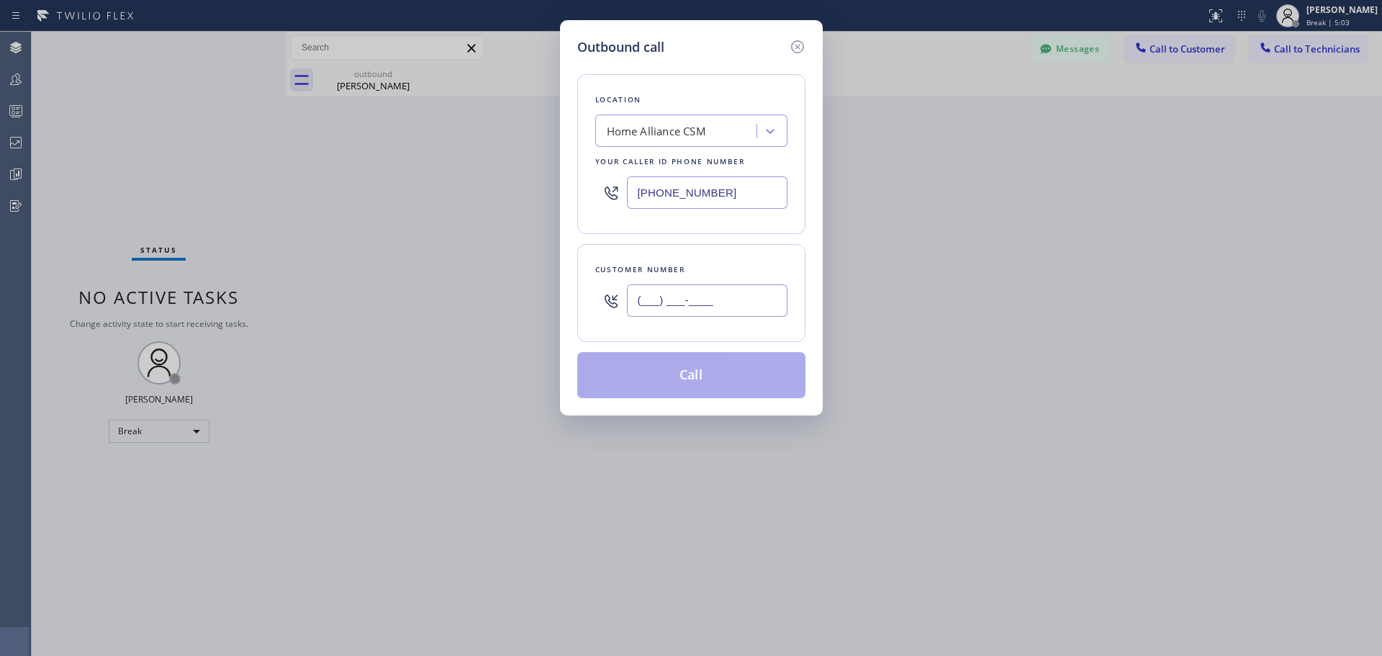
click at [711, 289] on input "(___) ___-____" at bounding box center [707, 300] width 161 height 32
paste input "213) 590-0328"
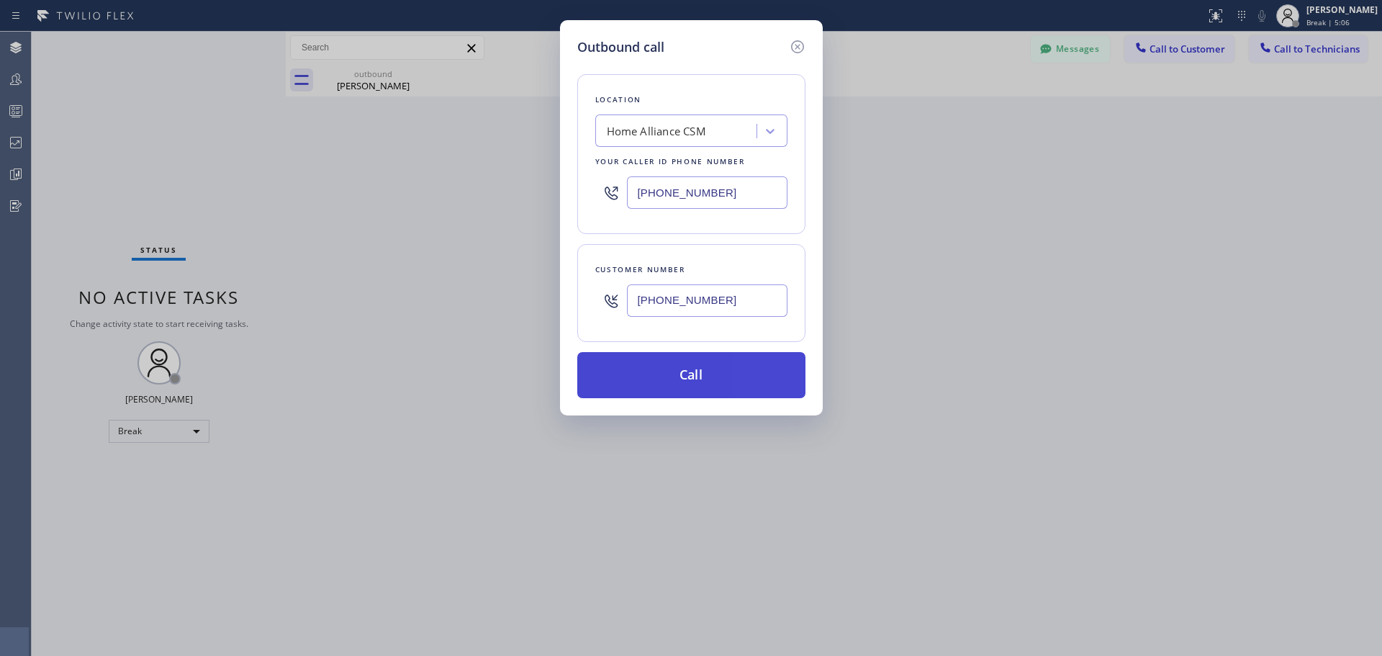
type input "[PHONE_NUMBER]"
click at [733, 376] on button "Call" at bounding box center [691, 375] width 228 height 46
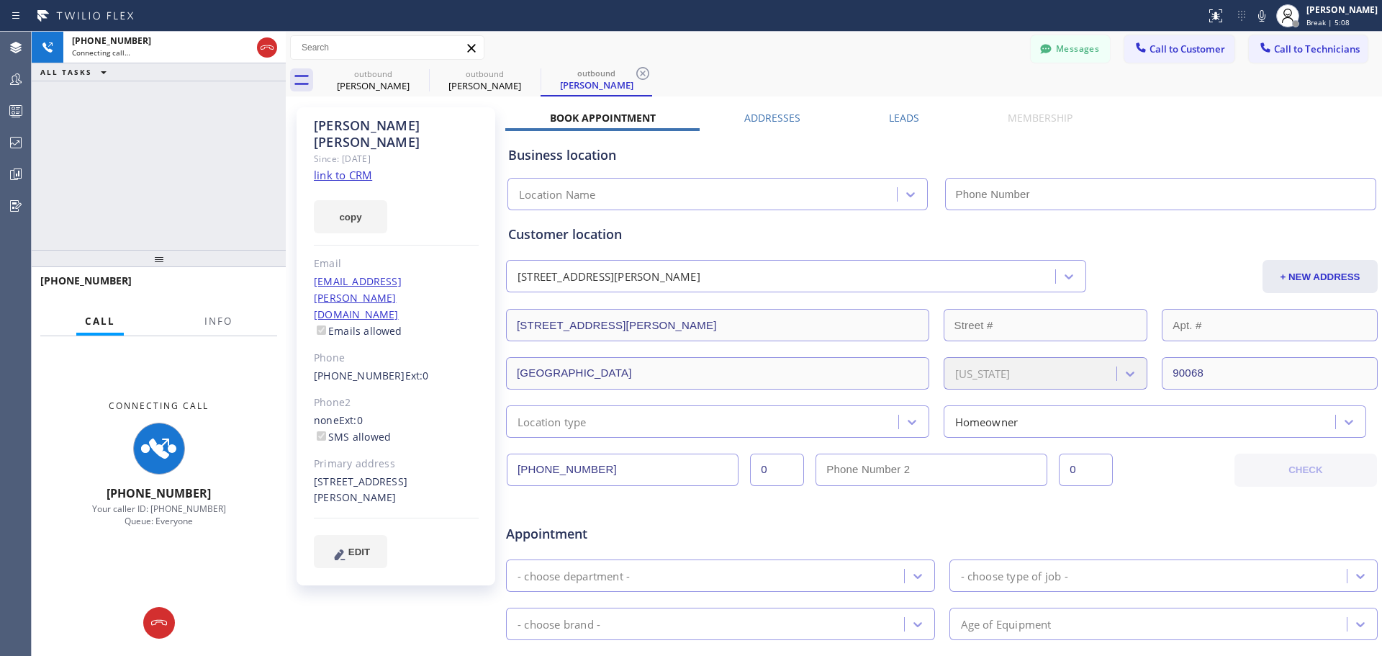
type input "[PHONE_NUMBER]"
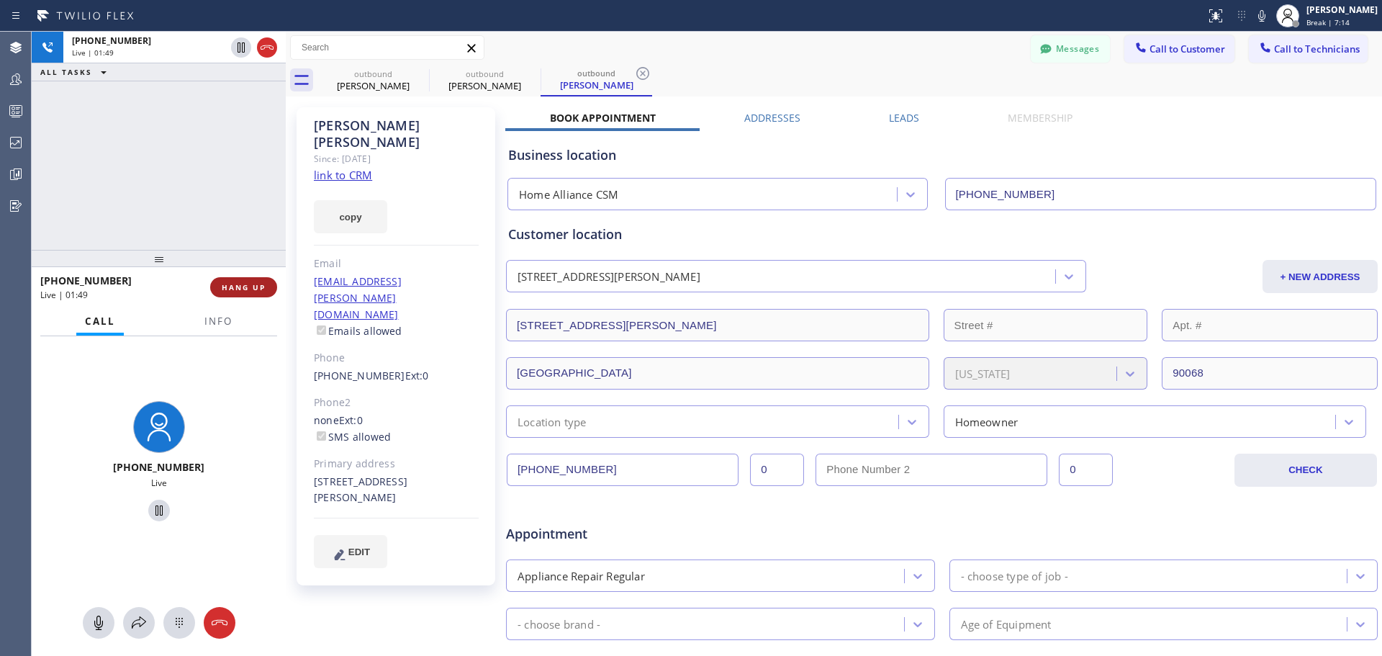
click at [249, 286] on span "HANG UP" at bounding box center [244, 287] width 44 height 10
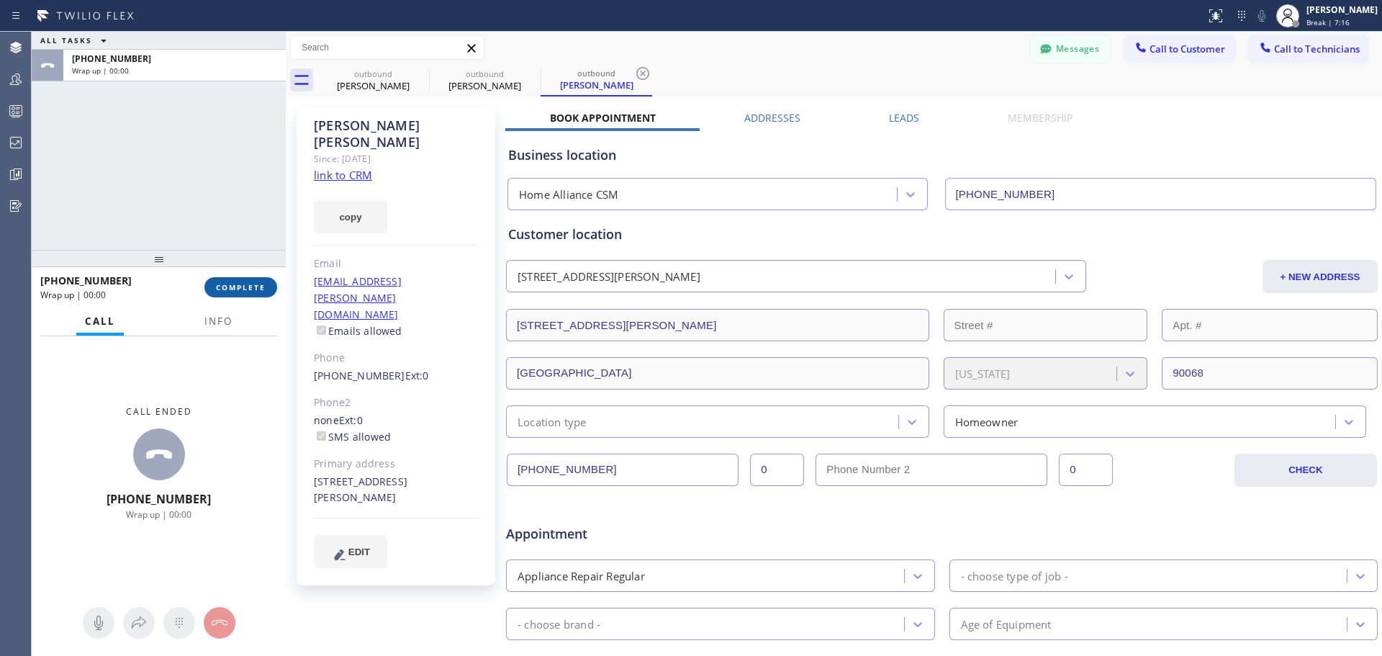
click at [235, 289] on span "COMPLETE" at bounding box center [241, 287] width 50 height 10
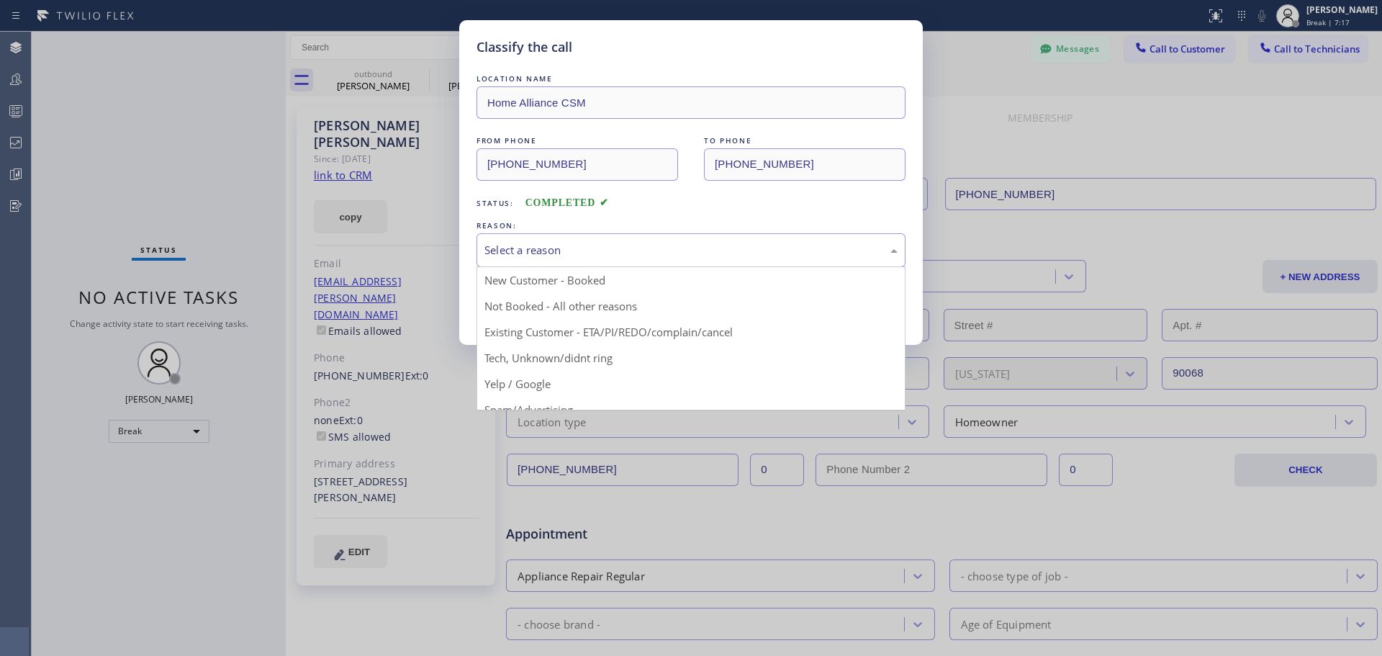
click at [726, 247] on div "Select a reason" at bounding box center [690, 250] width 413 height 17
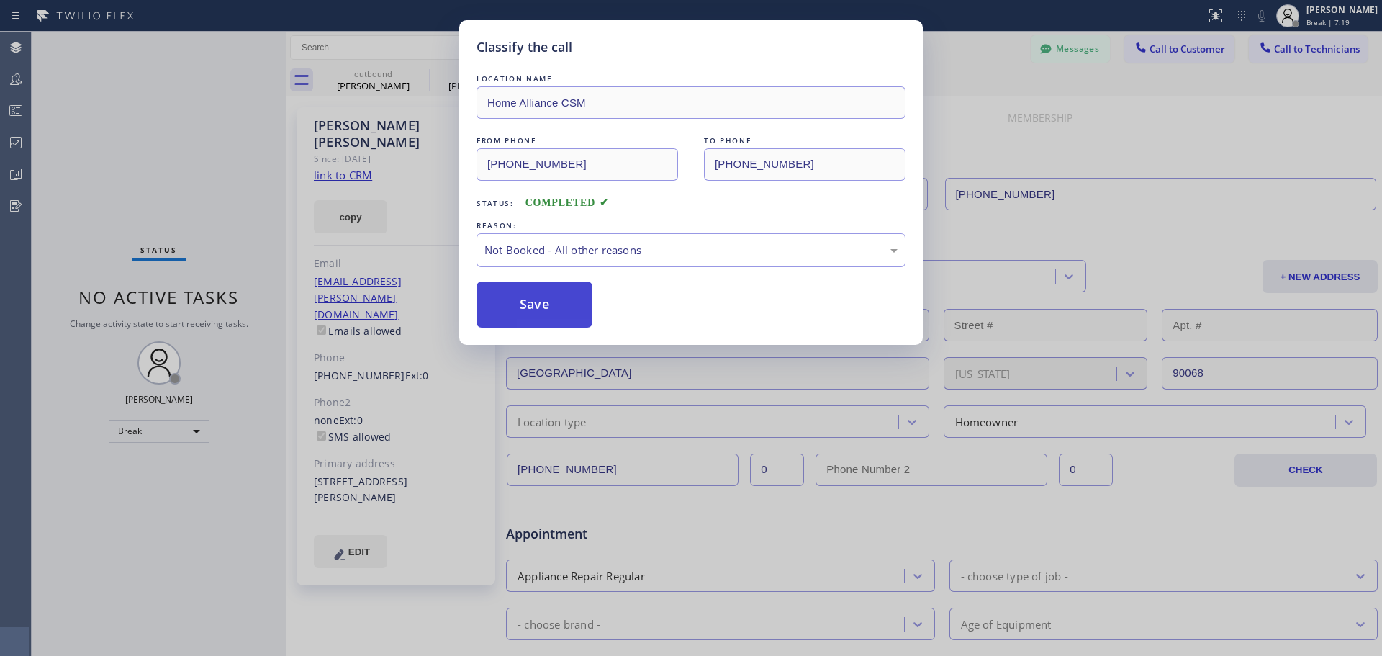
click at [536, 322] on button "Save" at bounding box center [535, 304] width 116 height 46
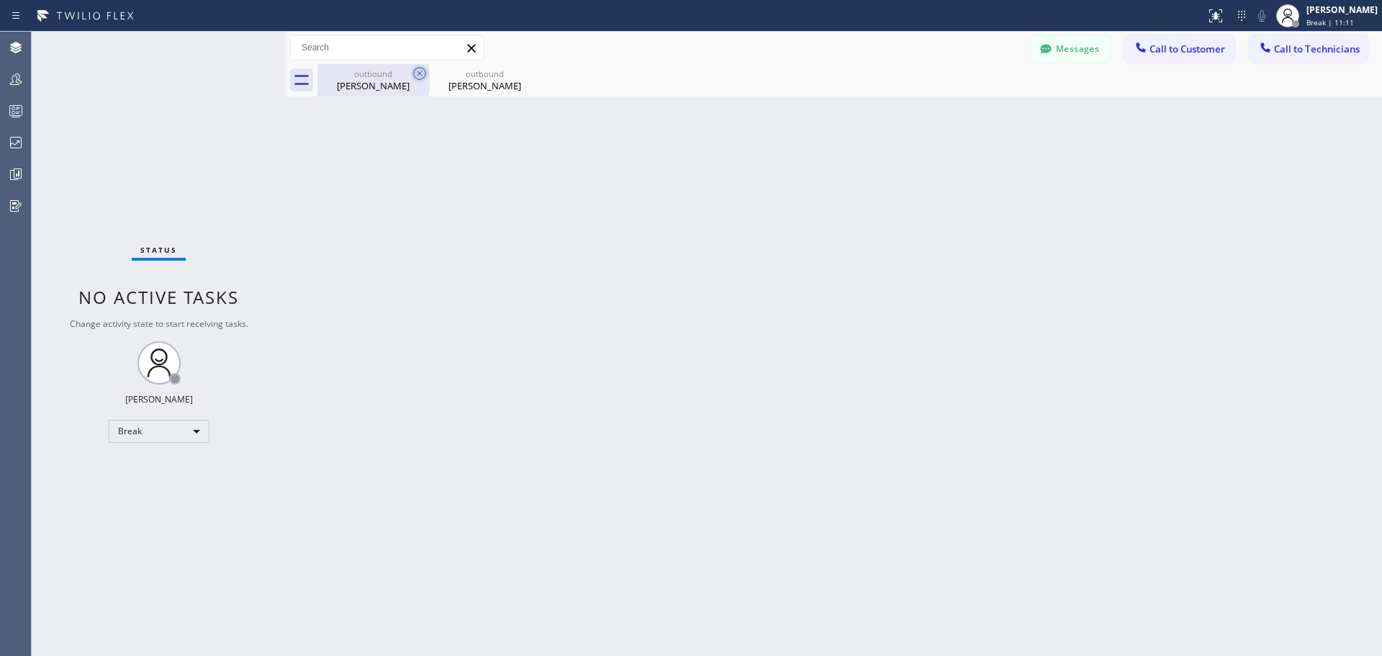
click at [417, 75] on icon at bounding box center [419, 73] width 13 height 13
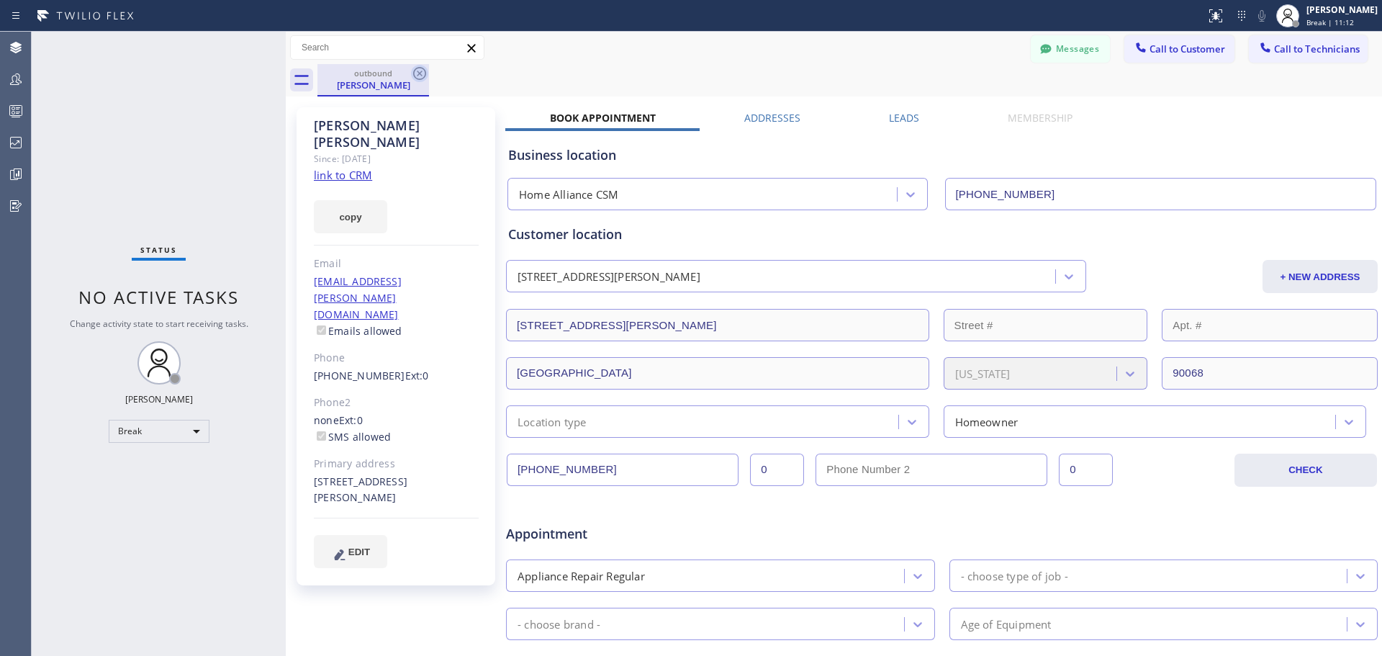
click at [422, 74] on icon at bounding box center [419, 73] width 17 height 17
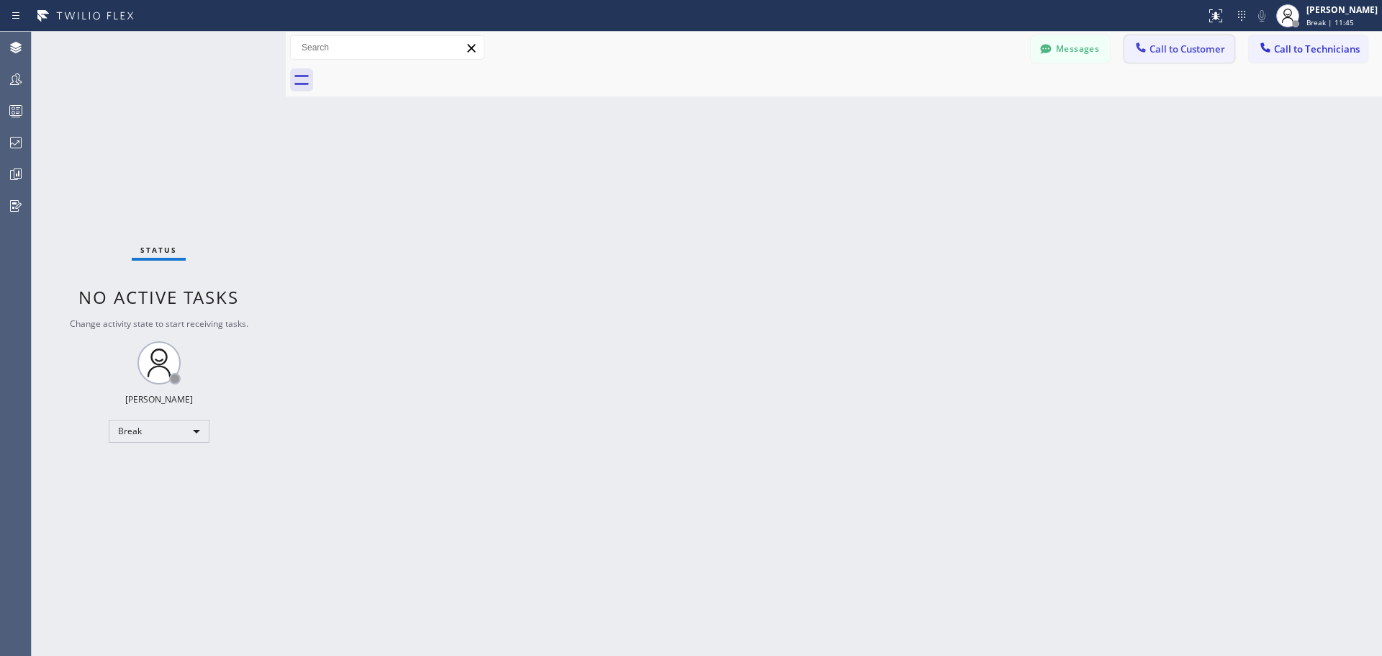
click at [1184, 52] on span "Call to Customer" at bounding box center [1188, 48] width 76 height 13
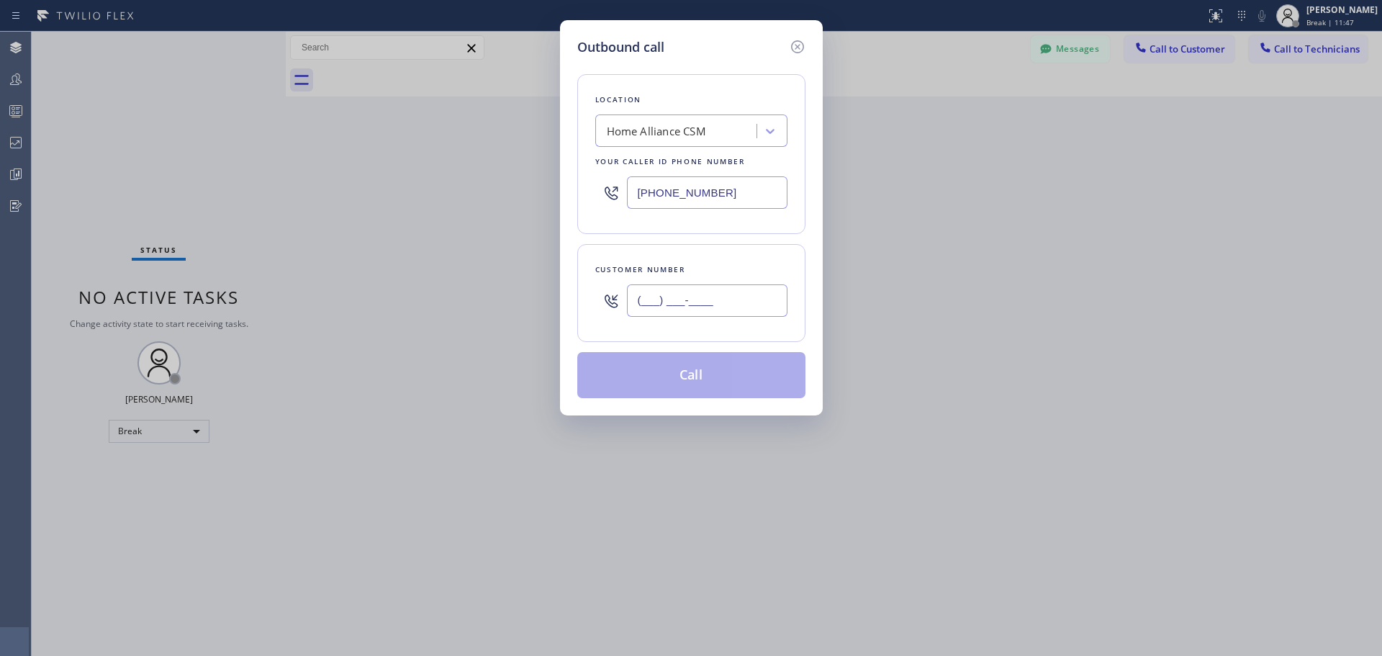
click at [699, 307] on input "(___) ___-____" at bounding box center [707, 300] width 161 height 32
paste input "310) 367-3461"
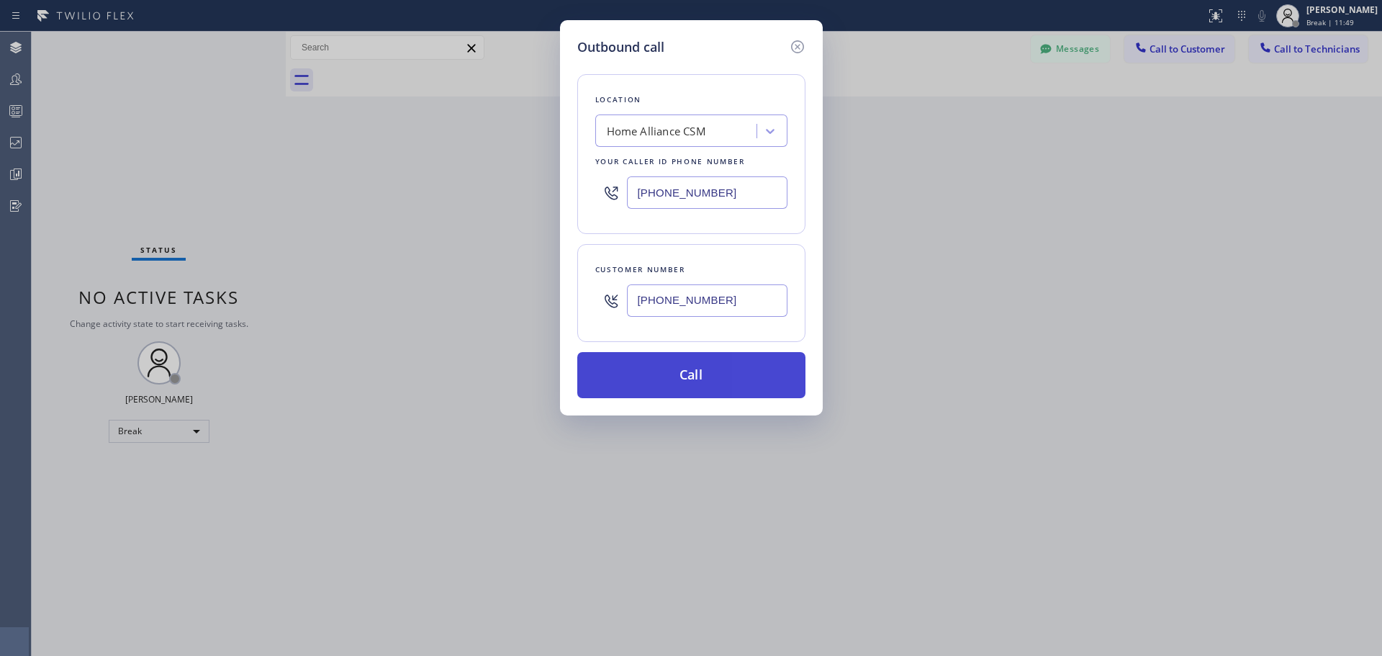
type input "[PHONE_NUMBER]"
click at [700, 372] on button "Call" at bounding box center [691, 375] width 228 height 46
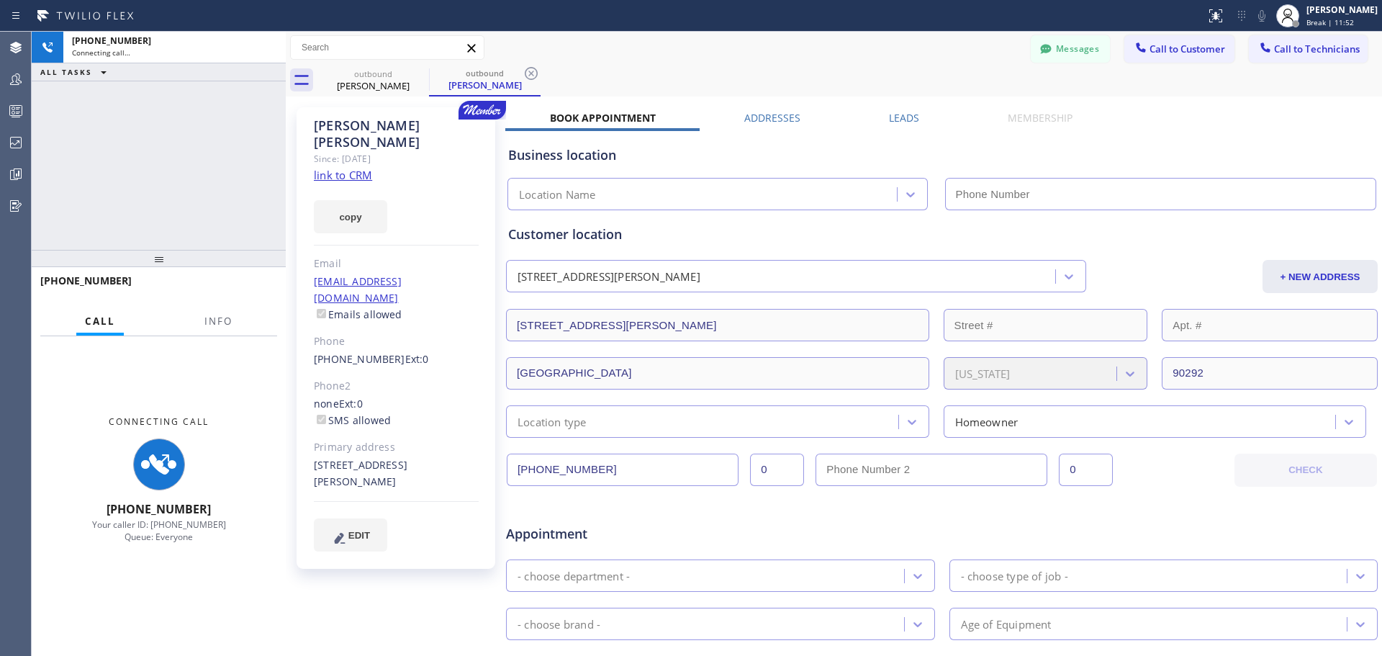
type input "[PHONE_NUMBER]"
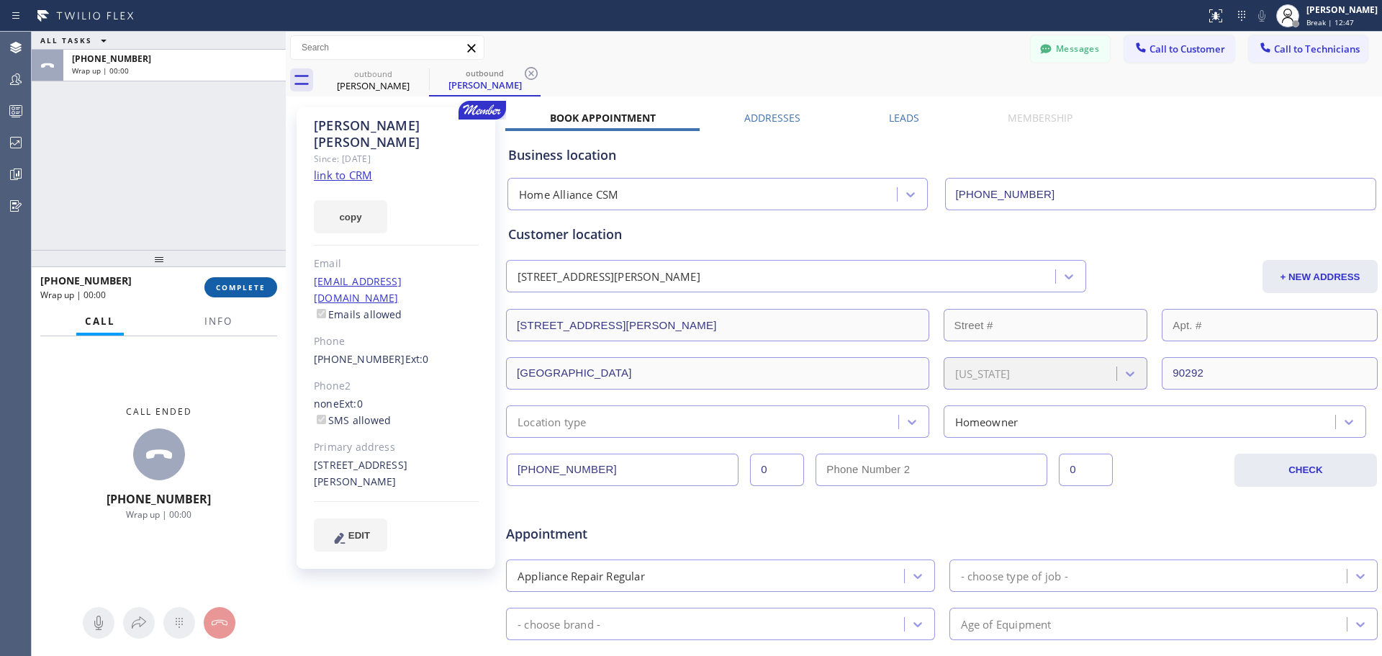
click at [241, 292] on span "COMPLETE" at bounding box center [241, 287] width 50 height 10
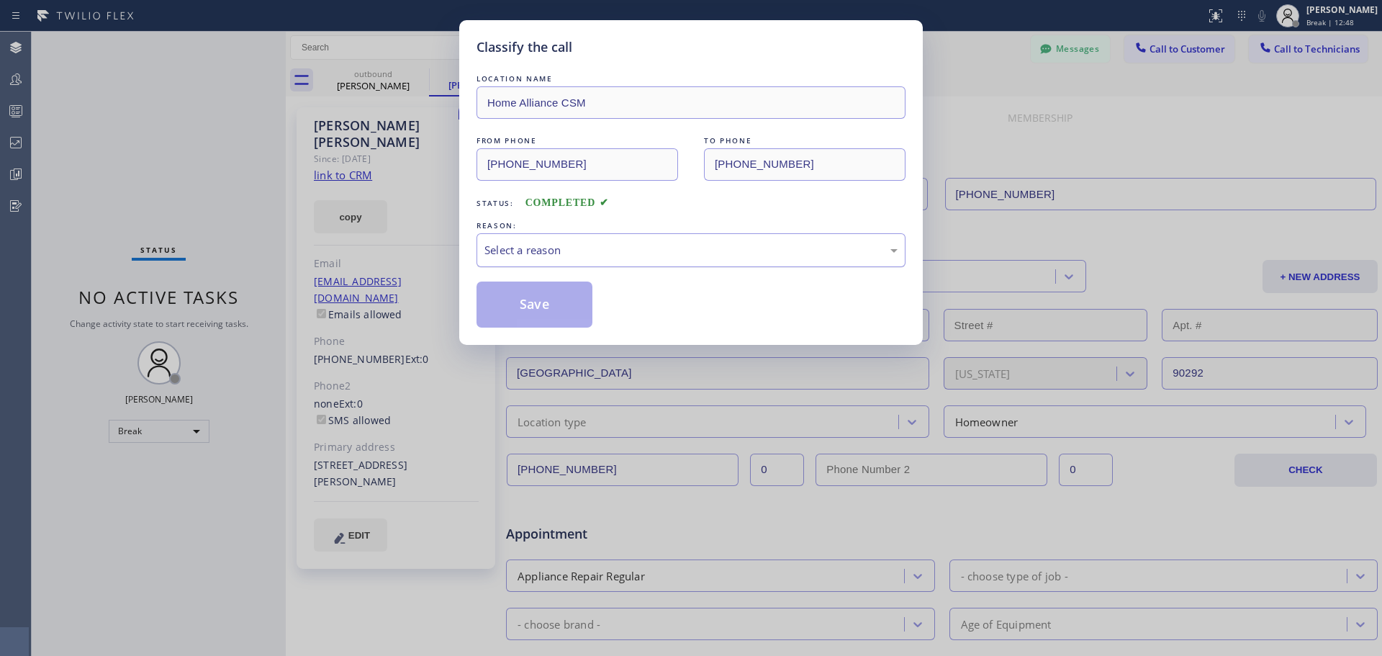
click at [626, 251] on div "Select a reason" at bounding box center [690, 250] width 413 height 17
click at [524, 315] on button "Save" at bounding box center [535, 304] width 116 height 46
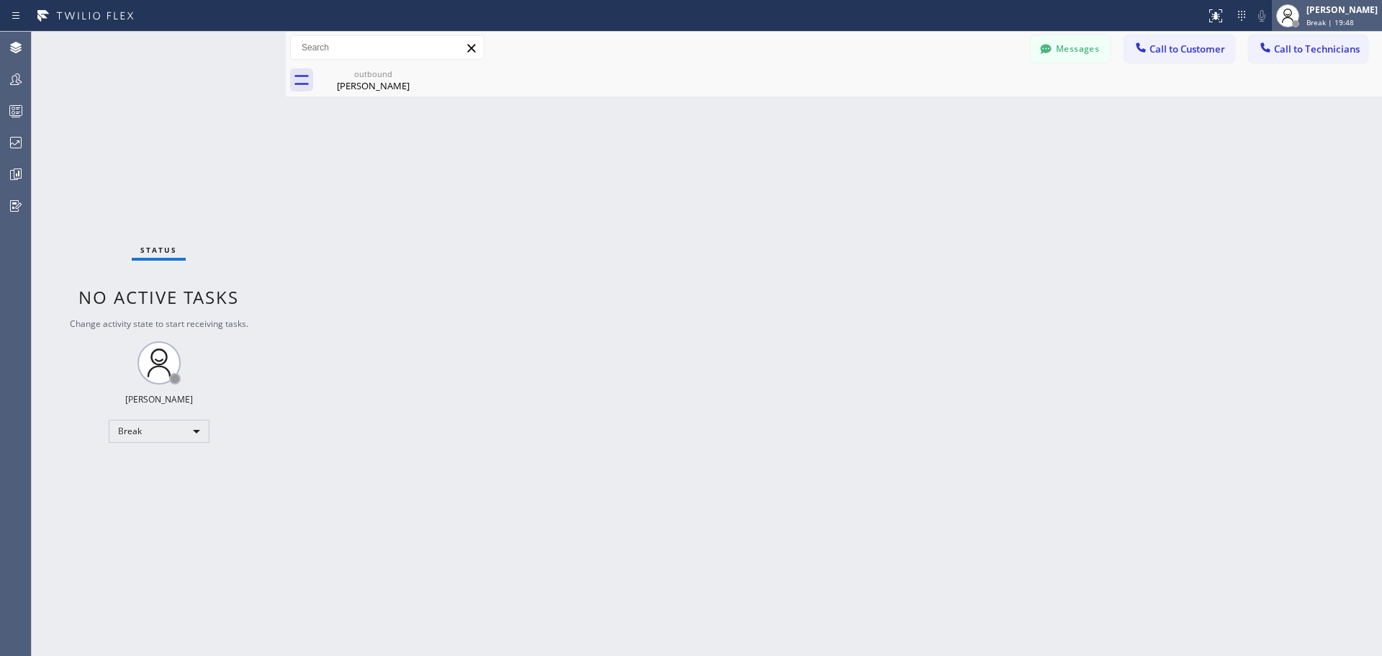
click at [1329, 18] on span "Break | 19:48" at bounding box center [1330, 22] width 48 height 10
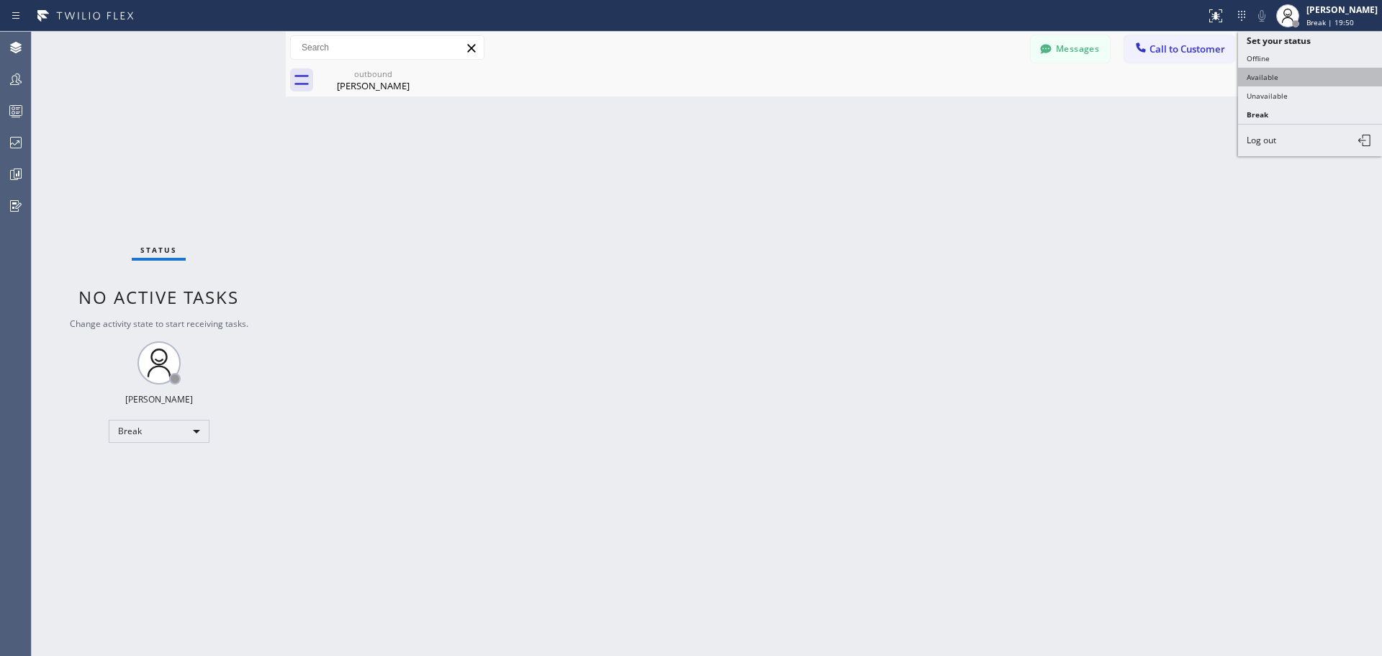
click at [1278, 78] on button "Available" at bounding box center [1310, 77] width 144 height 19
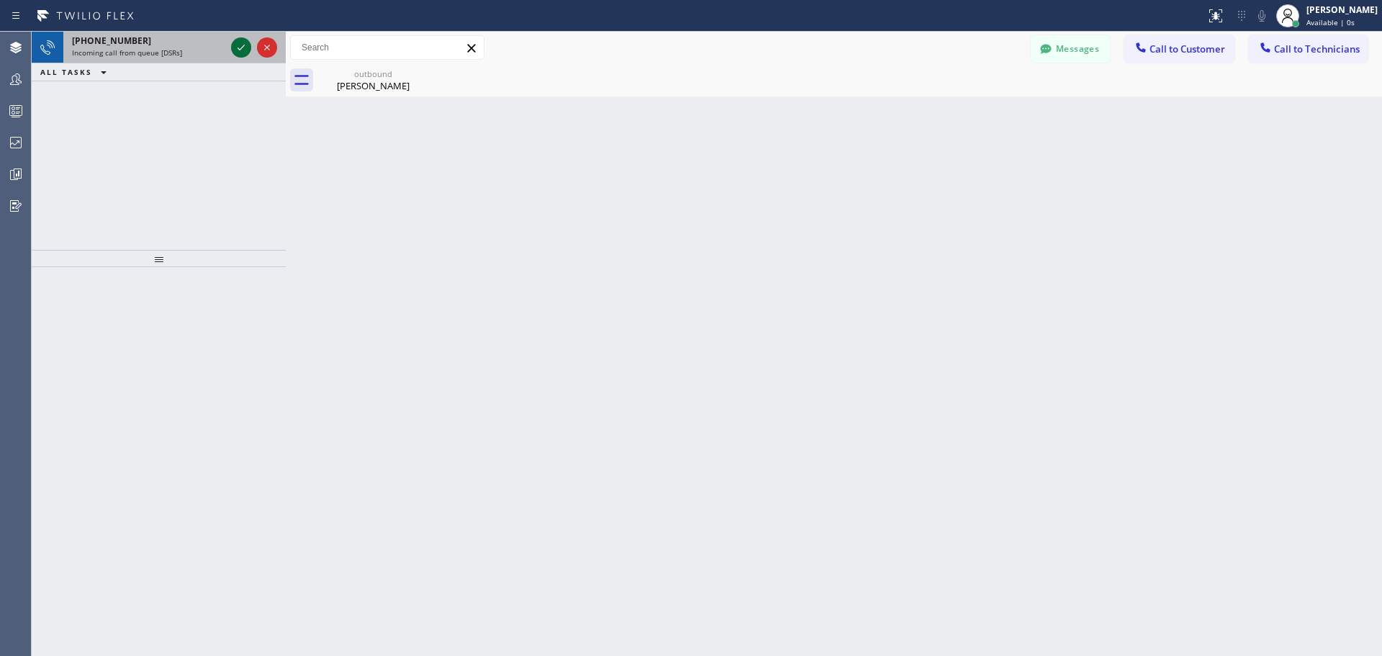
click at [240, 48] on icon at bounding box center [240, 47] width 17 height 17
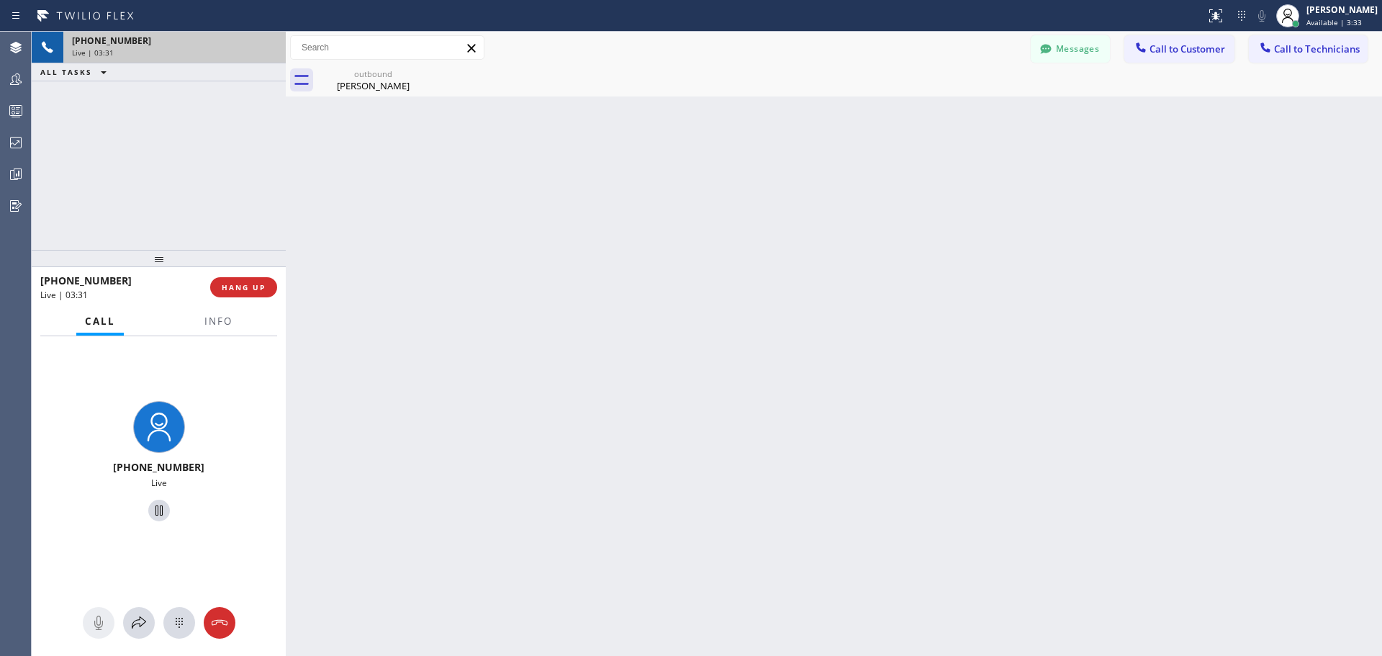
click at [241, 287] on span "HANG UP" at bounding box center [244, 287] width 44 height 10
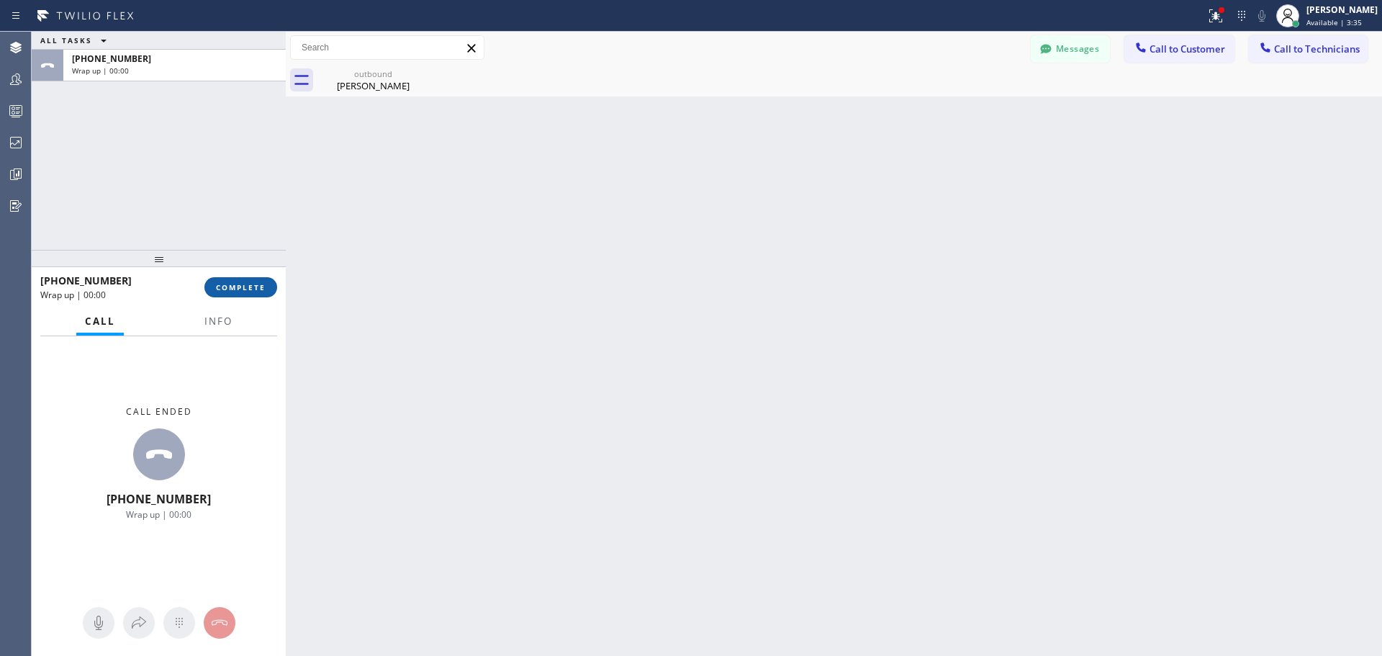
click at [261, 291] on span "COMPLETE" at bounding box center [241, 287] width 50 height 10
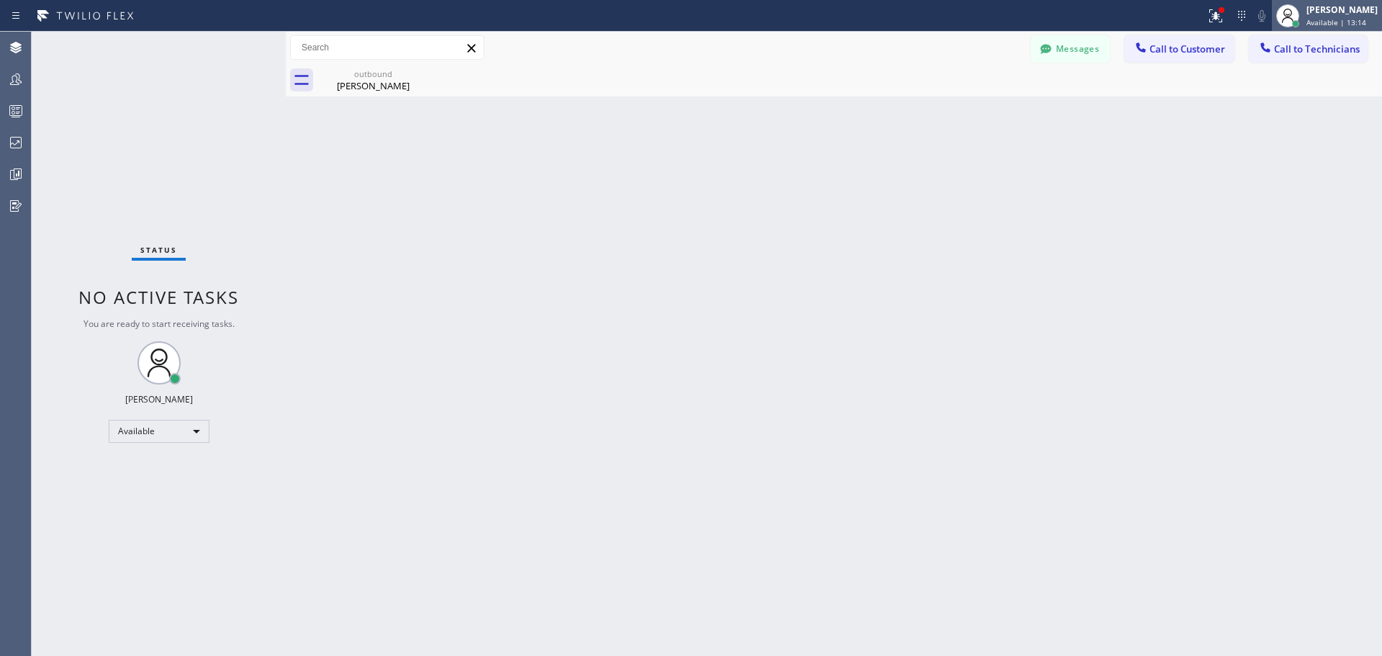
click at [1345, 18] on span "Available | 13:14" at bounding box center [1336, 22] width 60 height 10
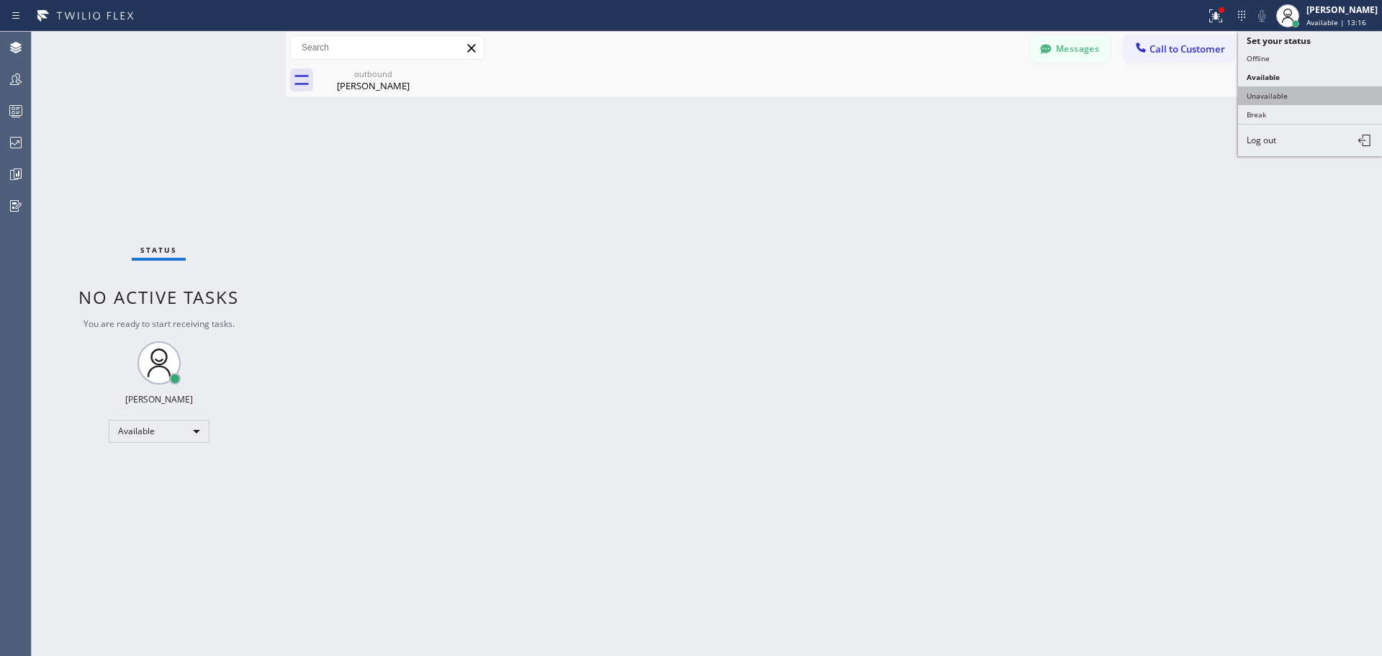
click at [1312, 100] on button "Unavailable" at bounding box center [1310, 95] width 144 height 19
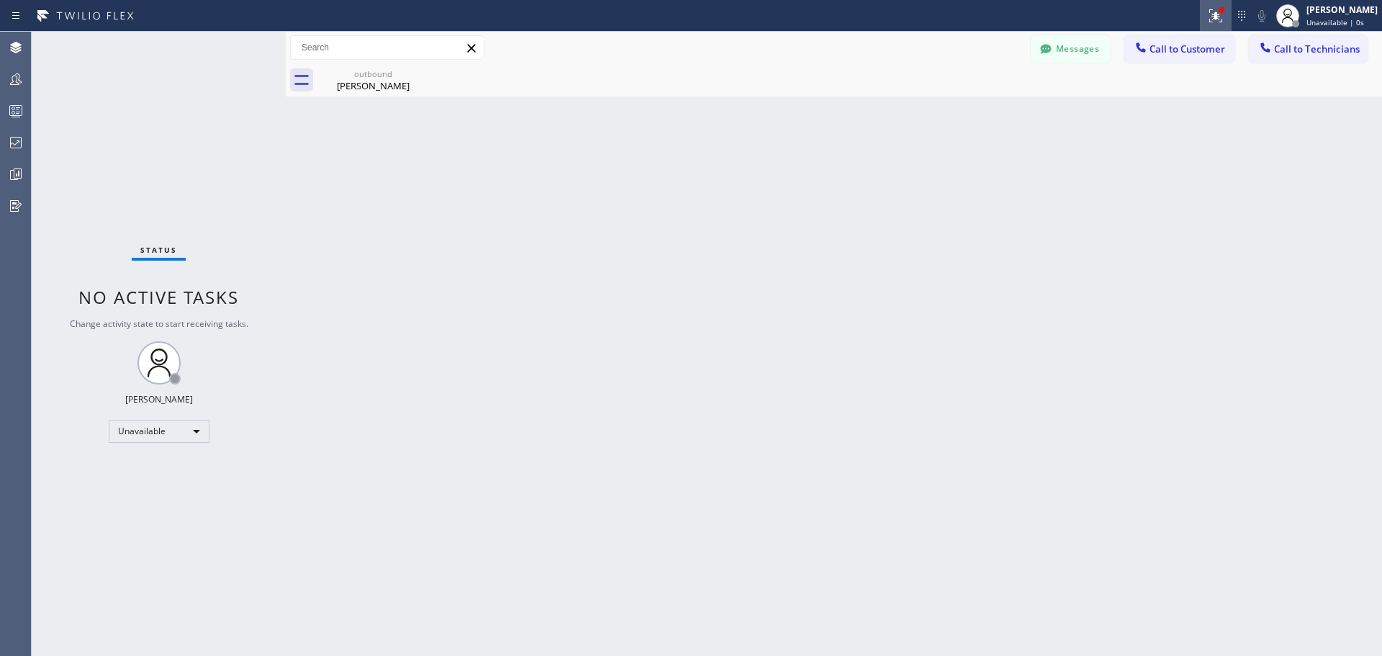
click at [1211, 14] on icon at bounding box center [1215, 15] width 17 height 17
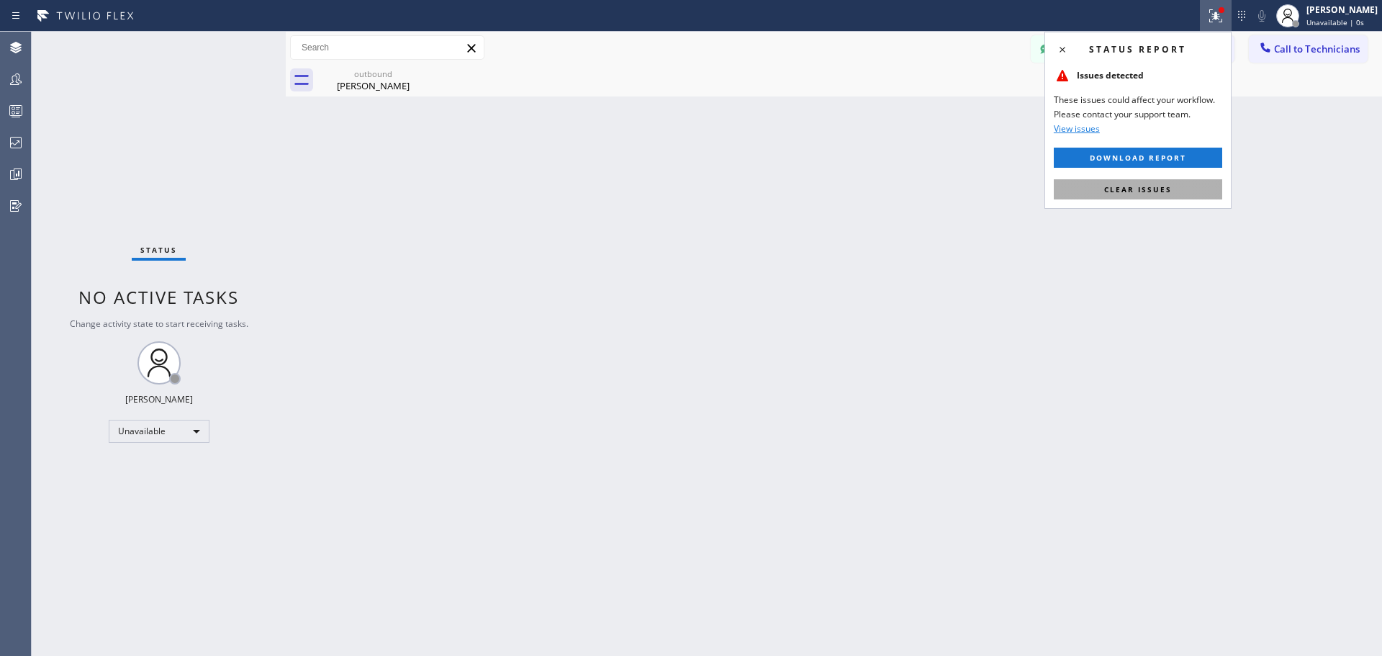
click at [1148, 193] on span "Clear issues" at bounding box center [1138, 189] width 68 height 10
